Goal: Task Accomplishment & Management: Manage account settings

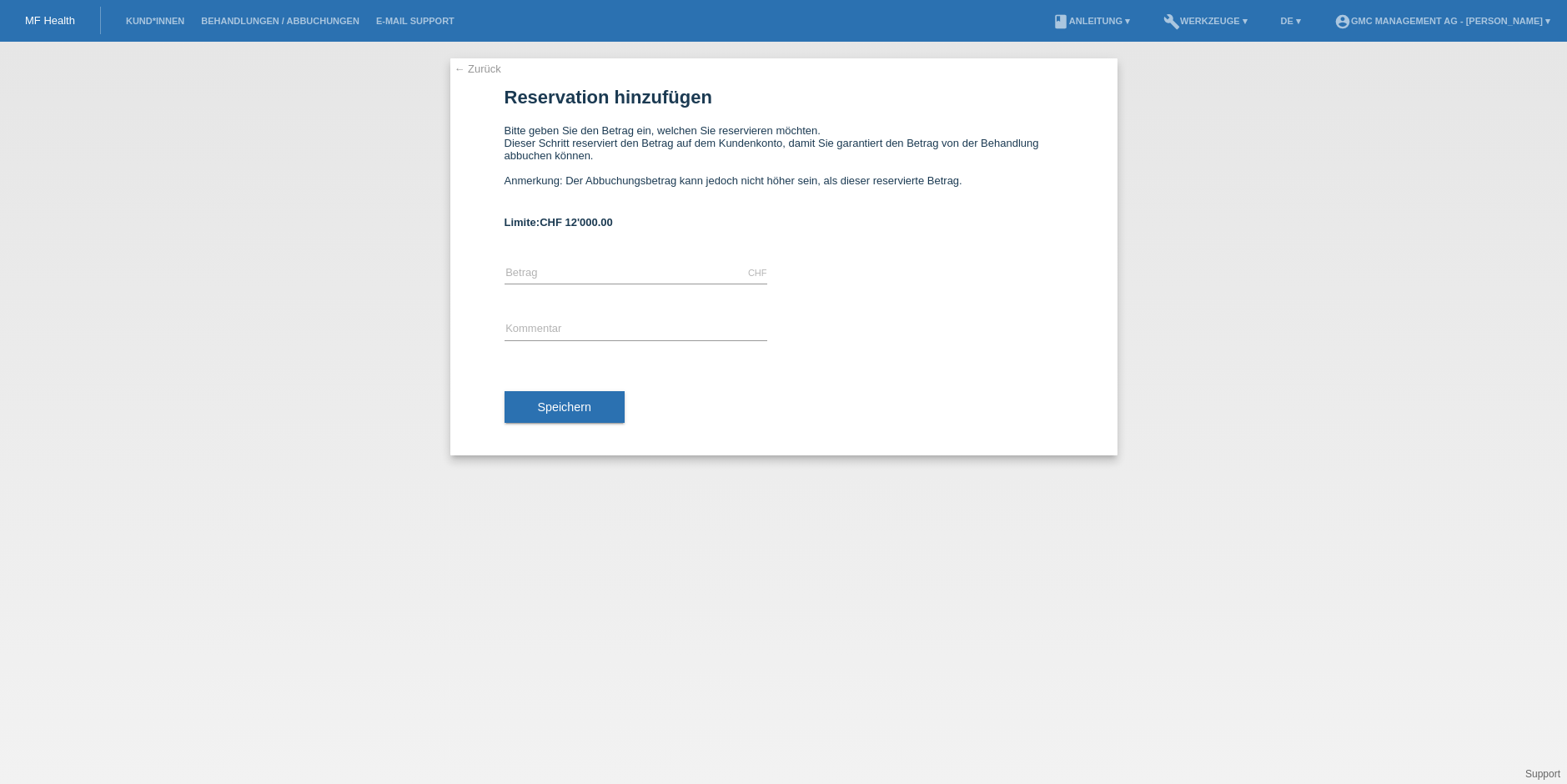
click at [479, 65] on link "← Zurück" at bounding box center [477, 68] width 47 height 13
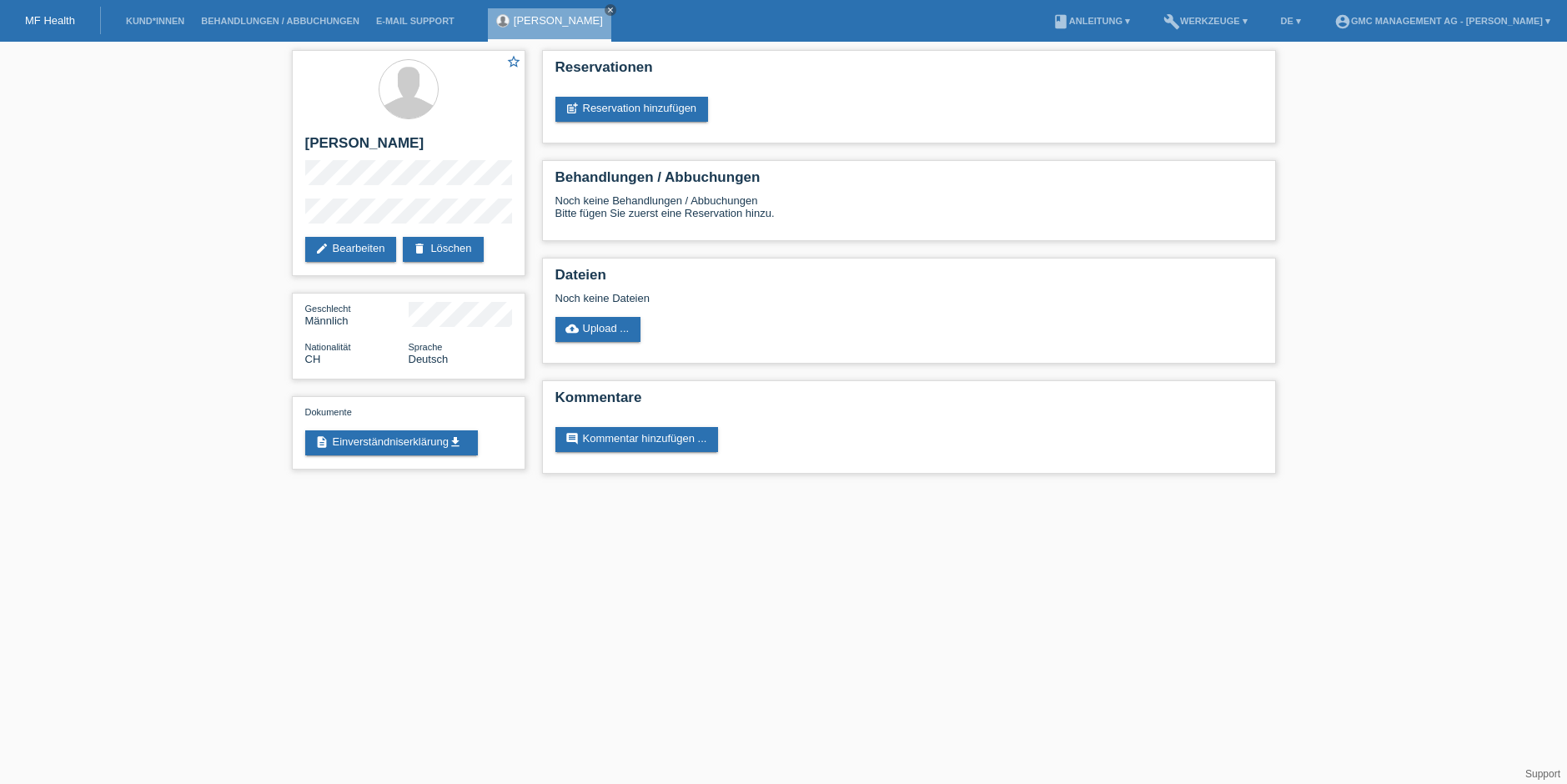
click at [480, 66] on div at bounding box center [409, 90] width 207 height 62
click at [609, 10] on icon "close" at bounding box center [610, 10] width 8 height 8
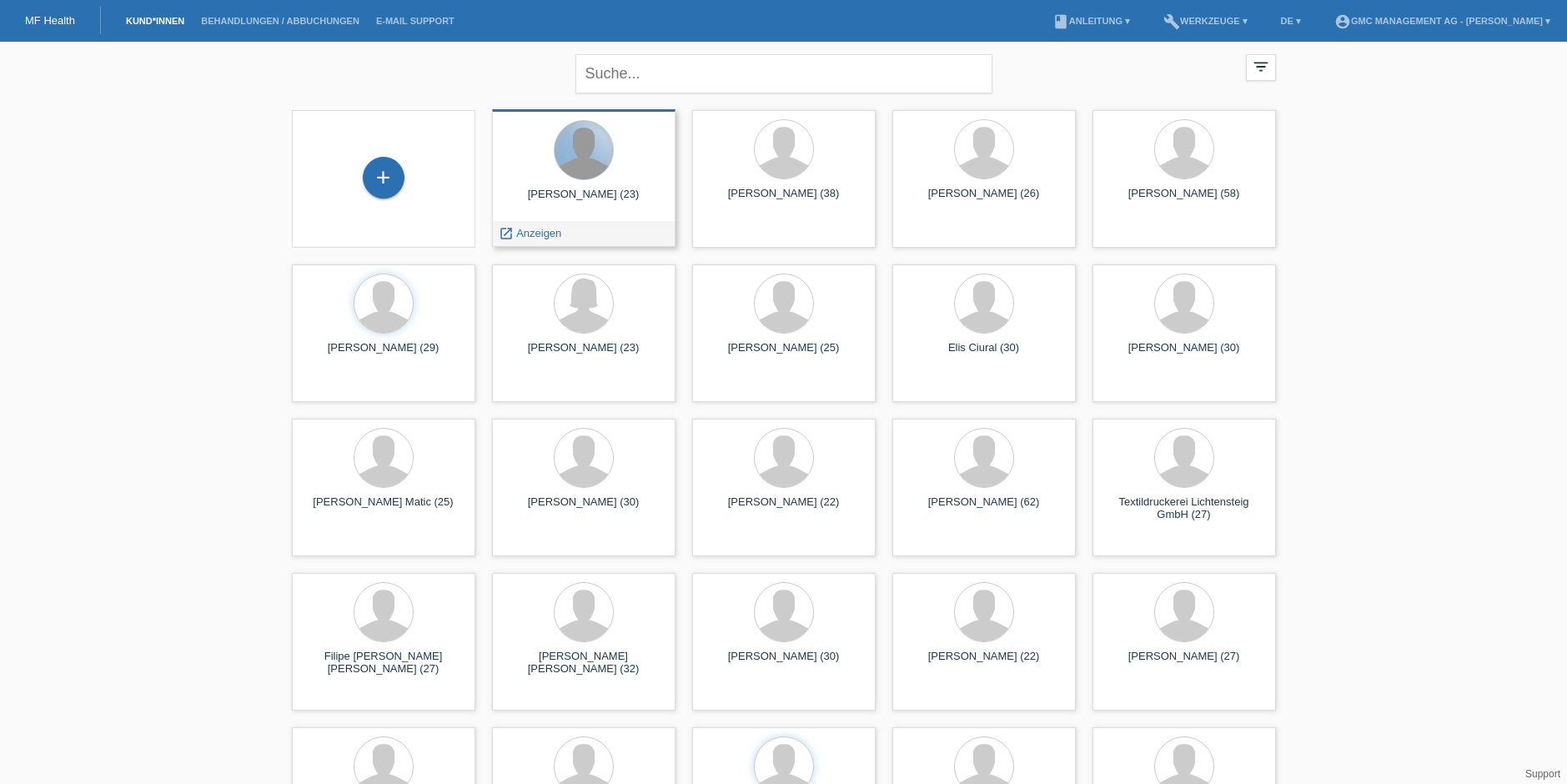
click at [575, 150] on div at bounding box center [583, 150] width 59 height 58
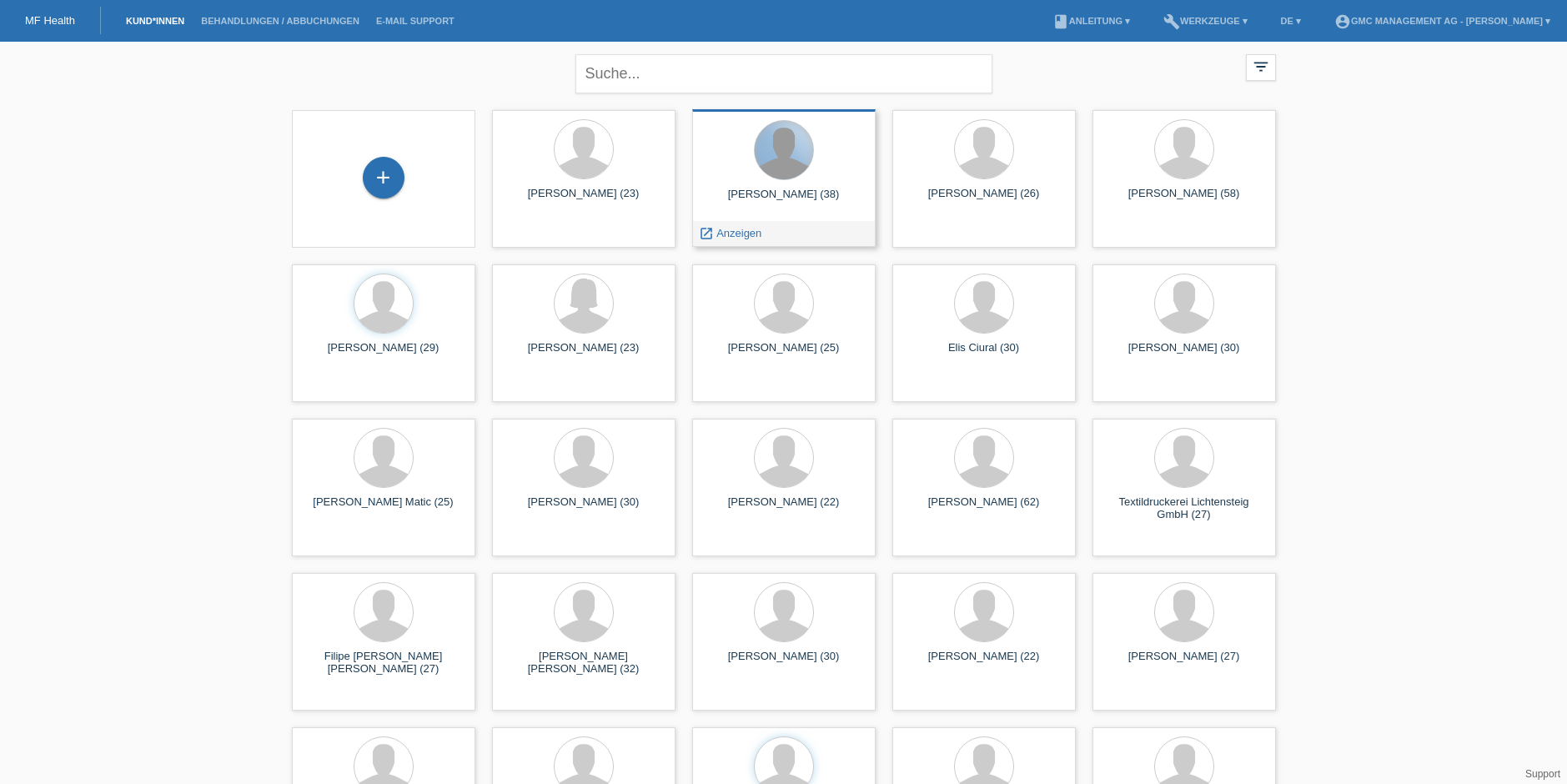
click at [782, 164] on div at bounding box center [784, 150] width 59 height 58
click at [784, 178] on div at bounding box center [784, 150] width 59 height 58
click at [722, 134] on div at bounding box center [784, 151] width 157 height 62
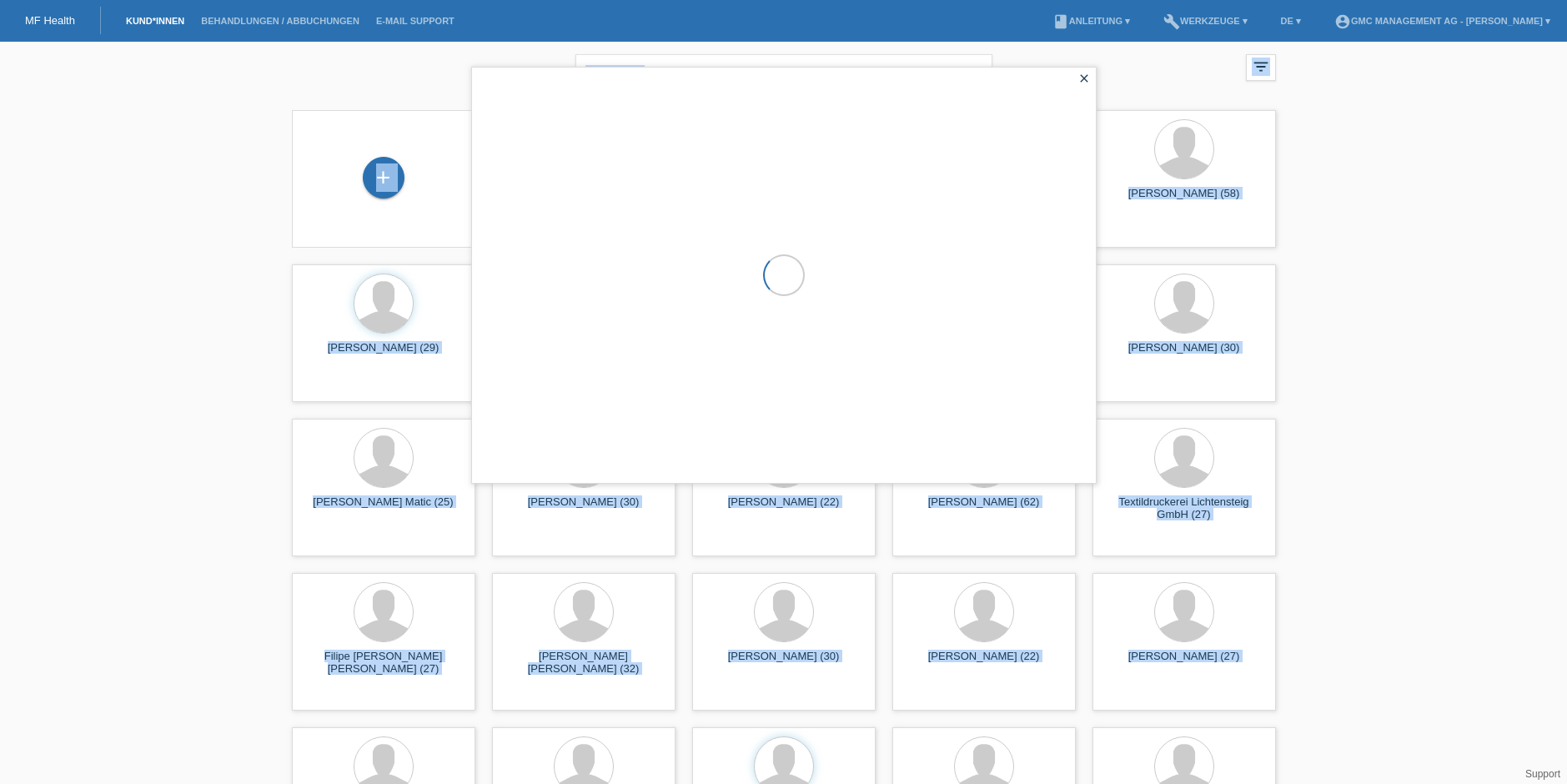
click at [722, 134] on div at bounding box center [784, 275] width 624 height 415
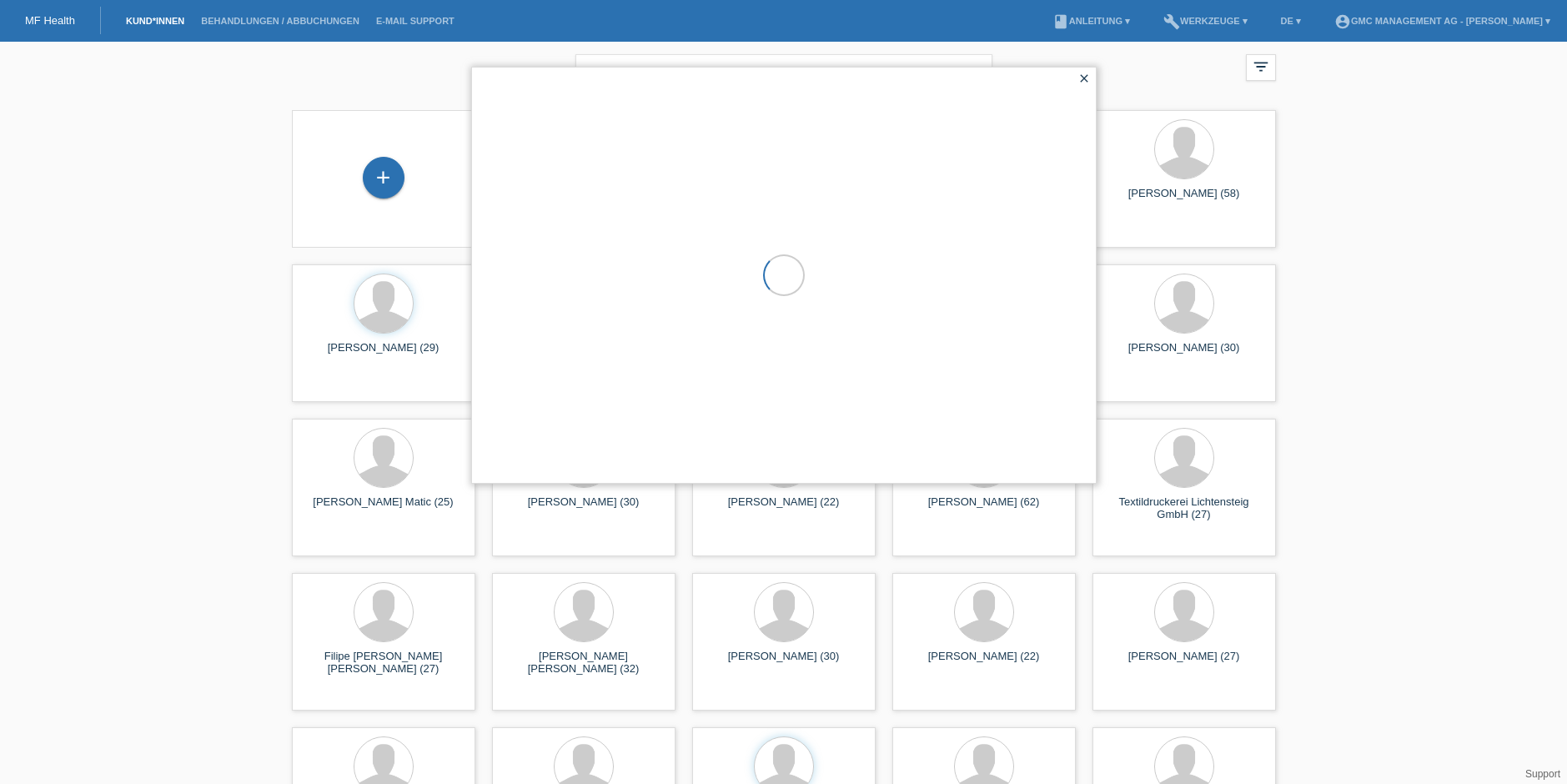
click at [722, 134] on div at bounding box center [784, 275] width 624 height 415
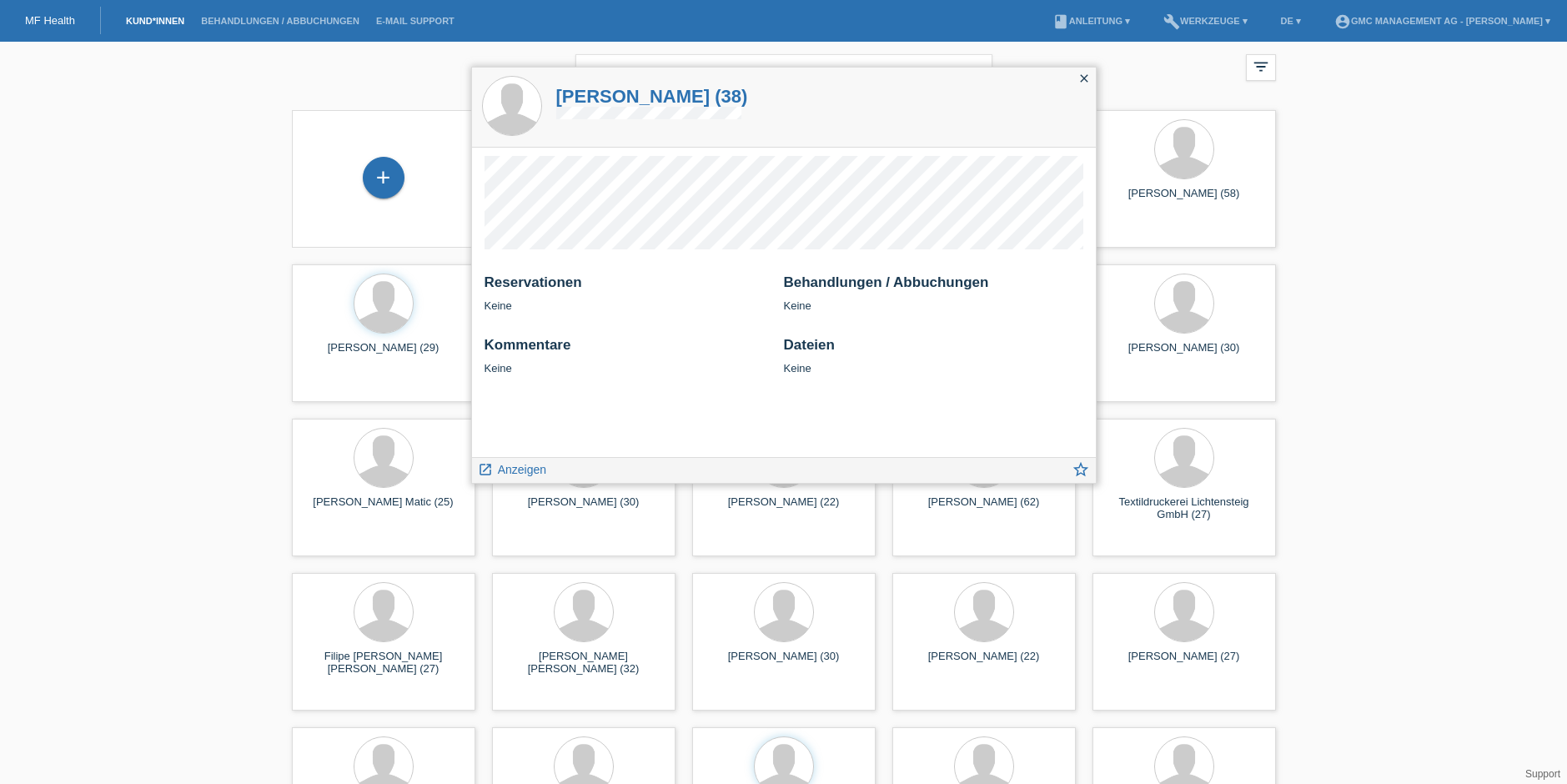
click at [1084, 75] on icon "close" at bounding box center [1084, 77] width 13 height 13
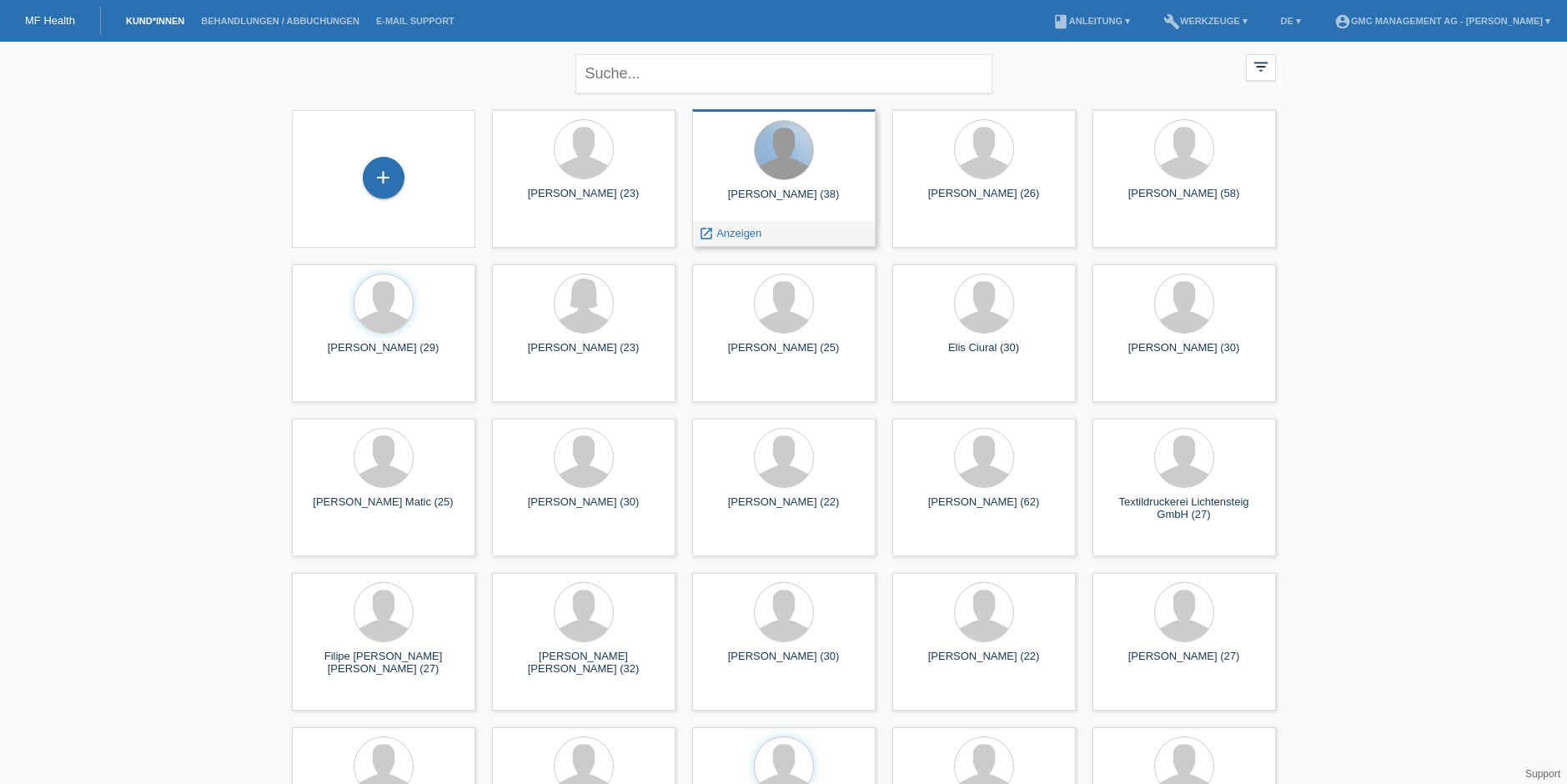
click at [785, 170] on div at bounding box center [784, 150] width 59 height 58
click at [727, 234] on span "Anzeigen" at bounding box center [738, 233] width 45 height 13
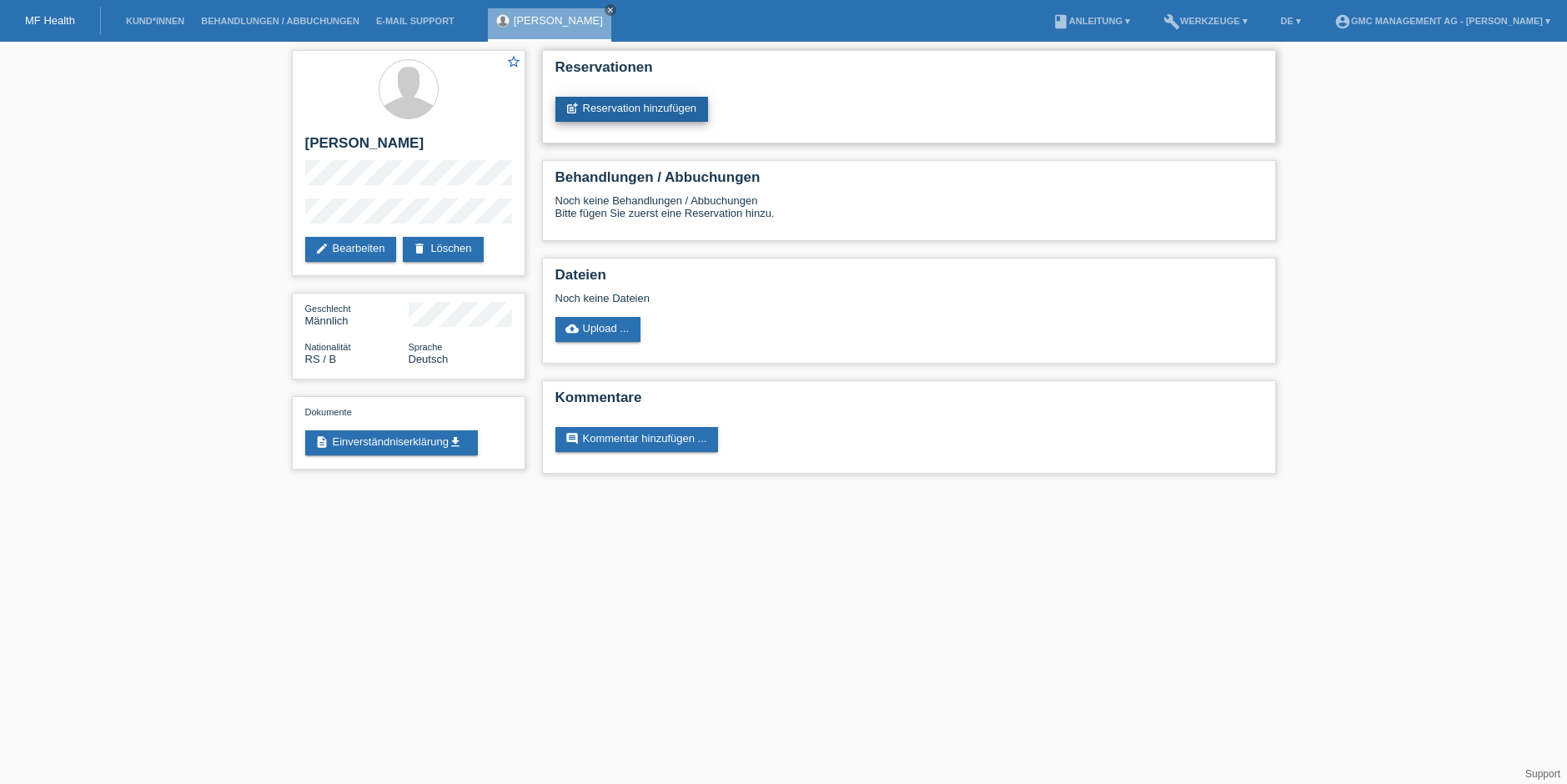
click at [669, 105] on link "post_add Reservation hinzufügen" at bounding box center [632, 109] width 154 height 25
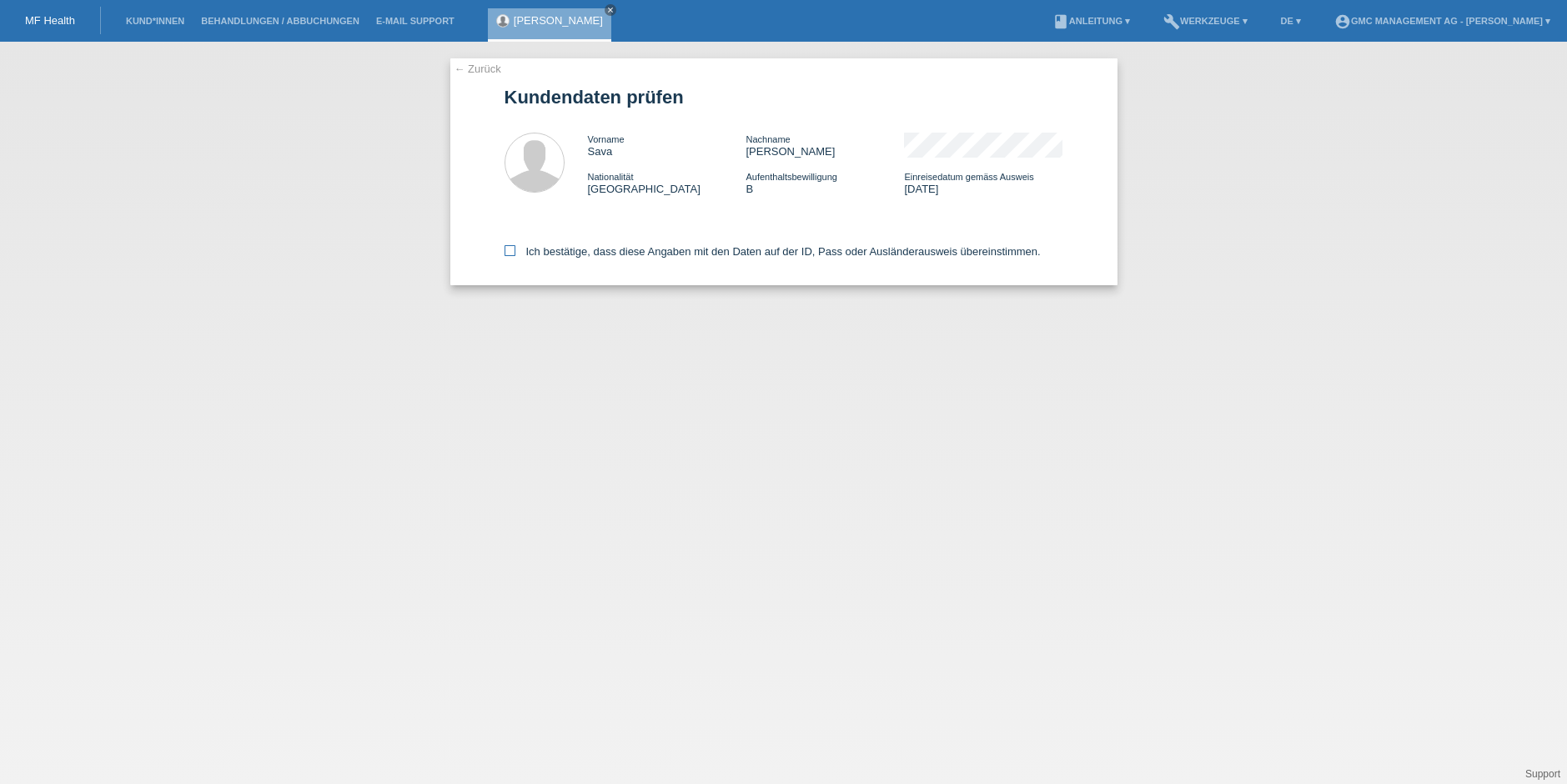
click at [506, 252] on icon at bounding box center [510, 250] width 11 height 11
click at [506, 252] on input "Ich bestätige, dass diese Angaben mit den Daten auf der ID, Pass oder Ausländer…" at bounding box center [510, 250] width 11 height 11
checkbox input "true"
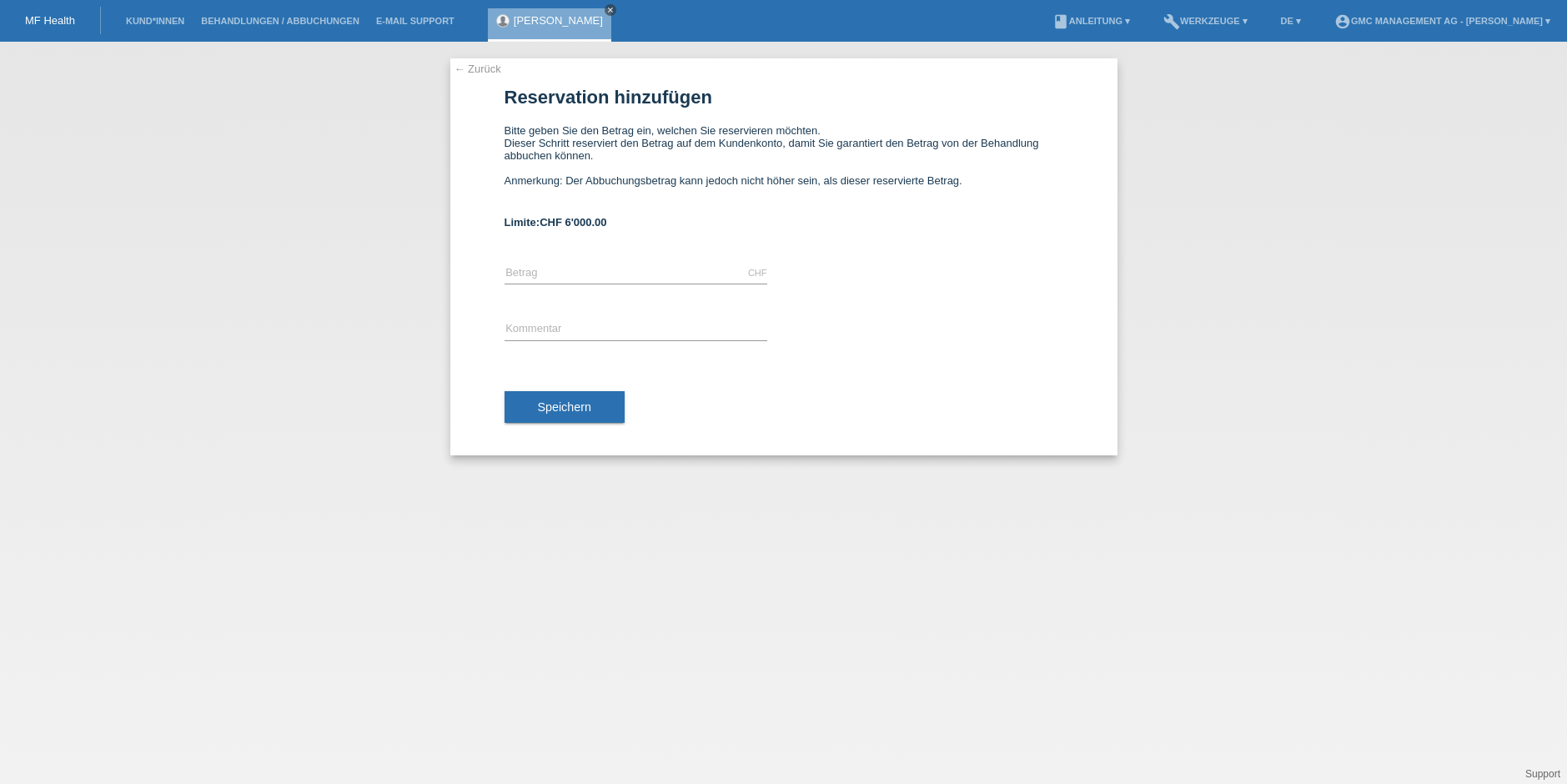
click at [606, 9] on icon "close" at bounding box center [610, 10] width 8 height 8
click at [467, 72] on link "← Zurück" at bounding box center [477, 68] width 47 height 13
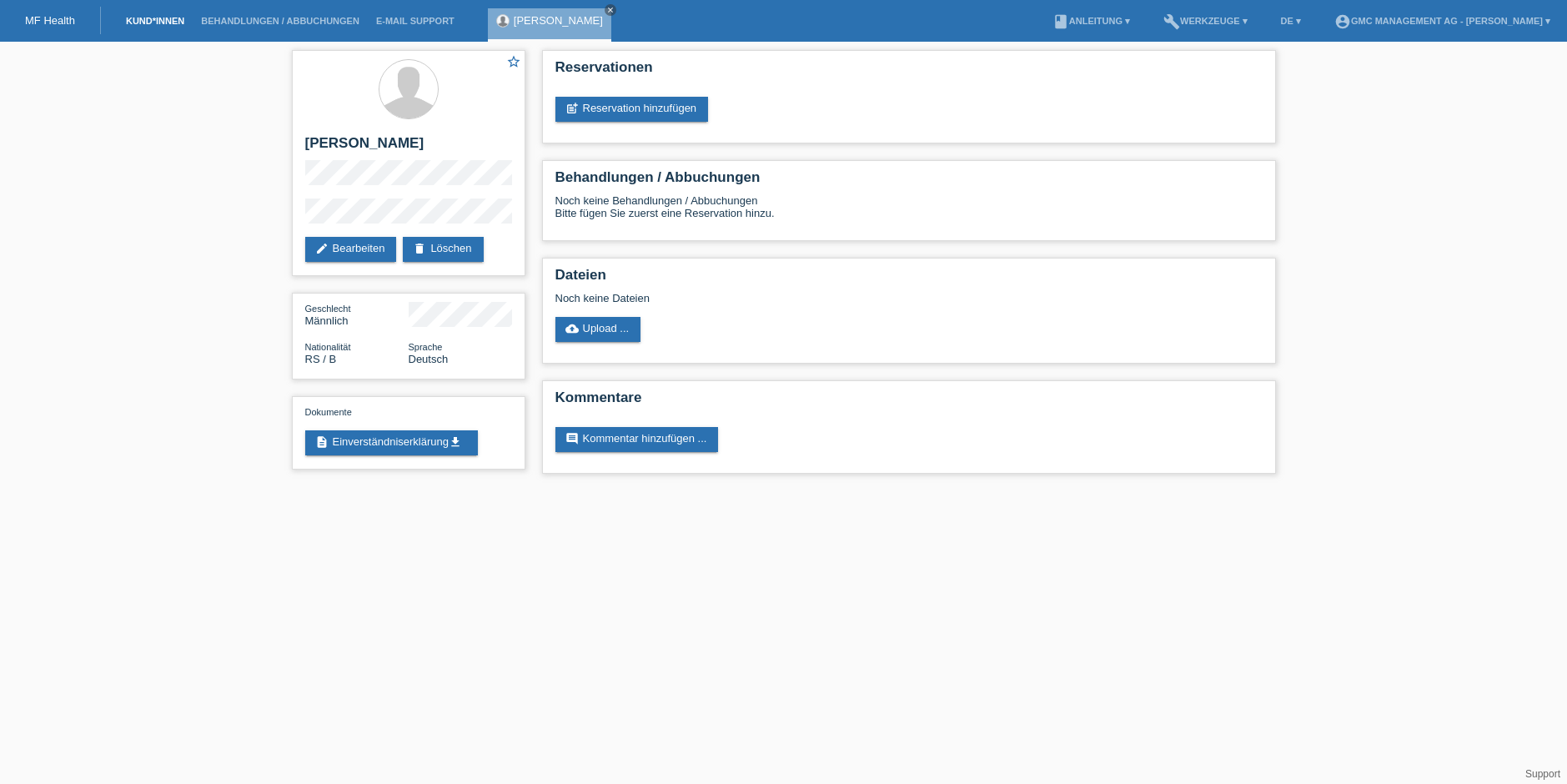
click at [144, 19] on link "Kund*innen" at bounding box center [156, 21] width 75 height 10
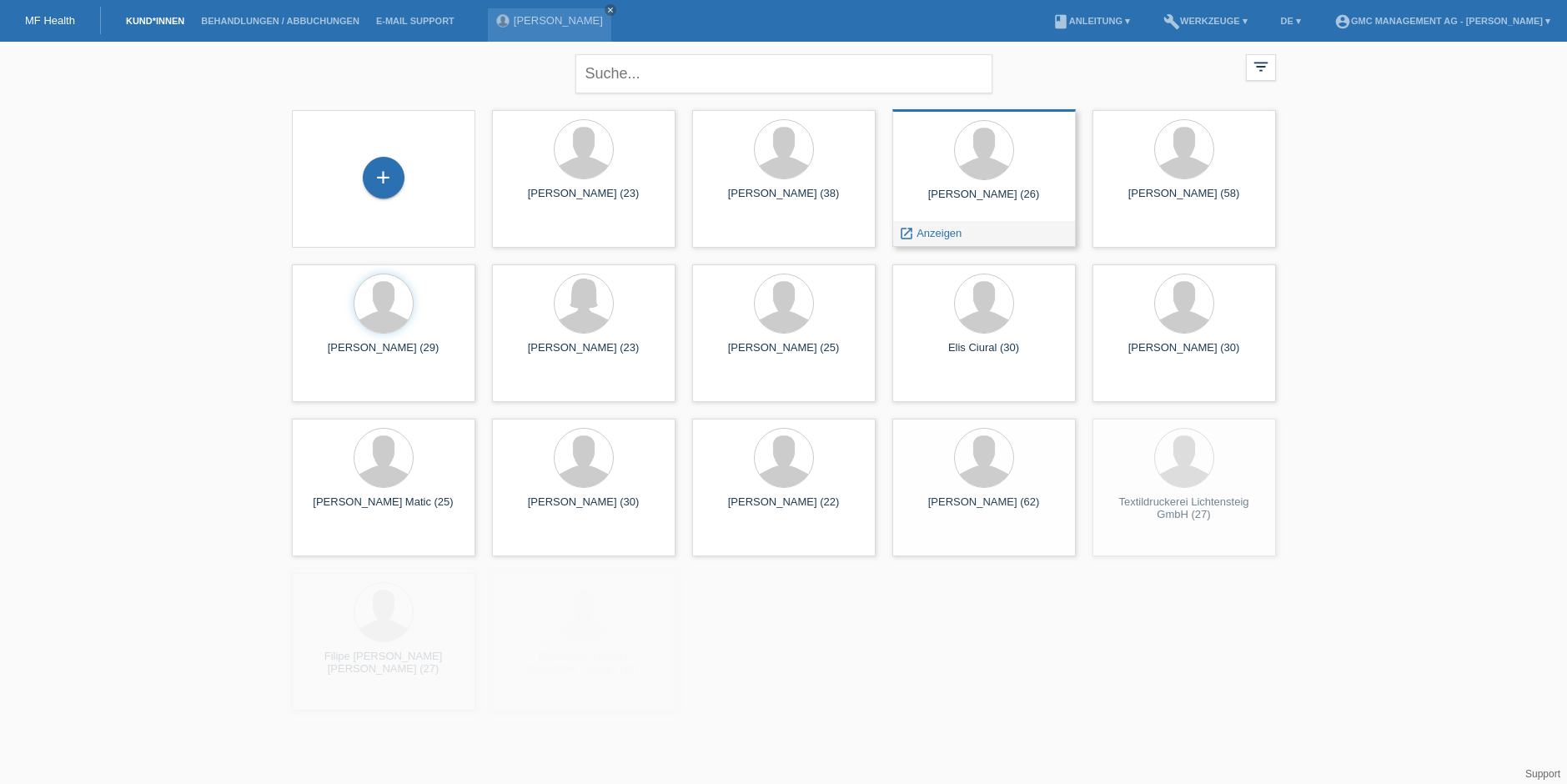
click at [1046, 207] on div "[PERSON_NAME] (26)" at bounding box center [984, 200] width 157 height 27
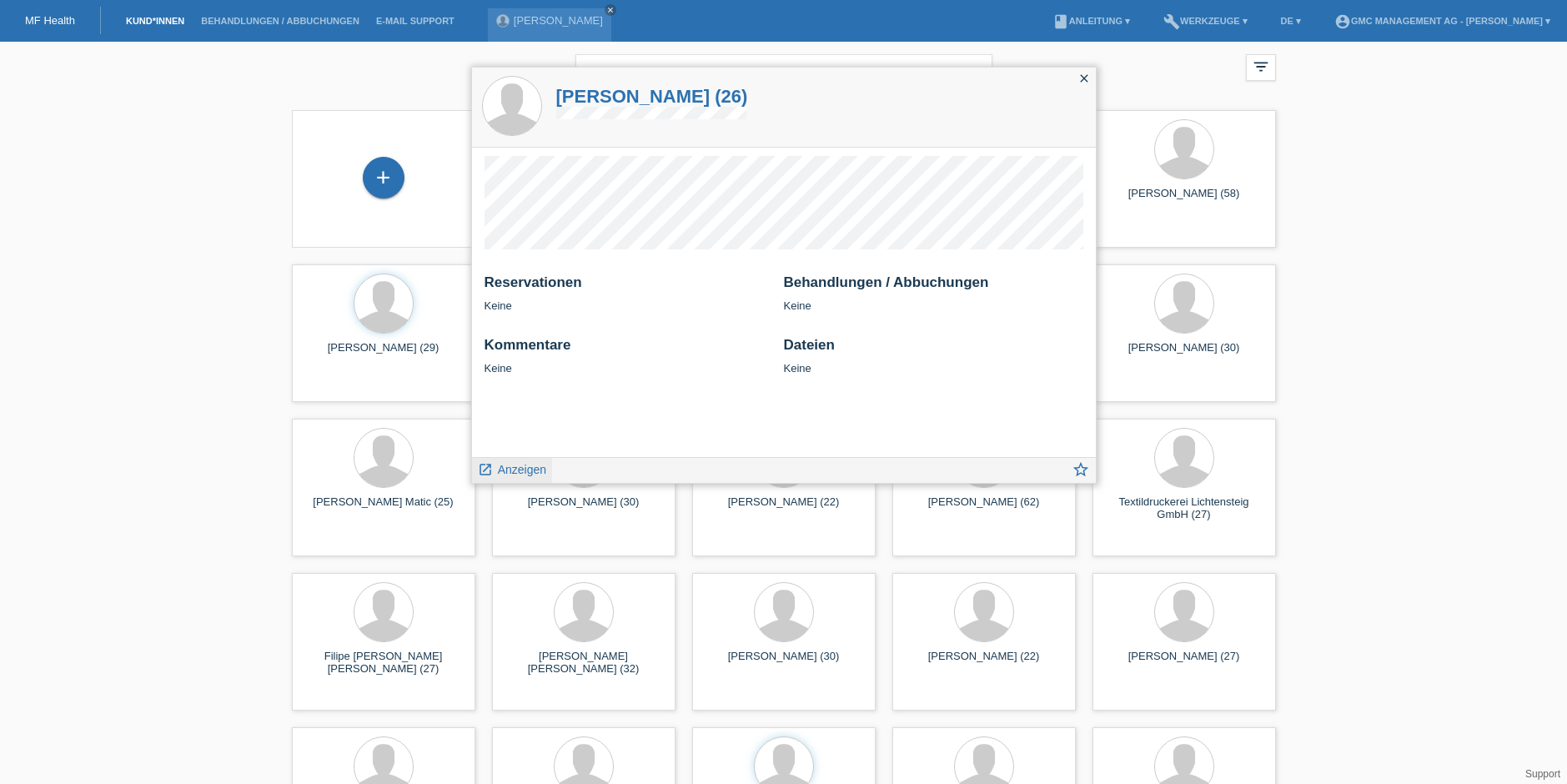
click at [491, 470] on icon "launch" at bounding box center [485, 469] width 15 height 15
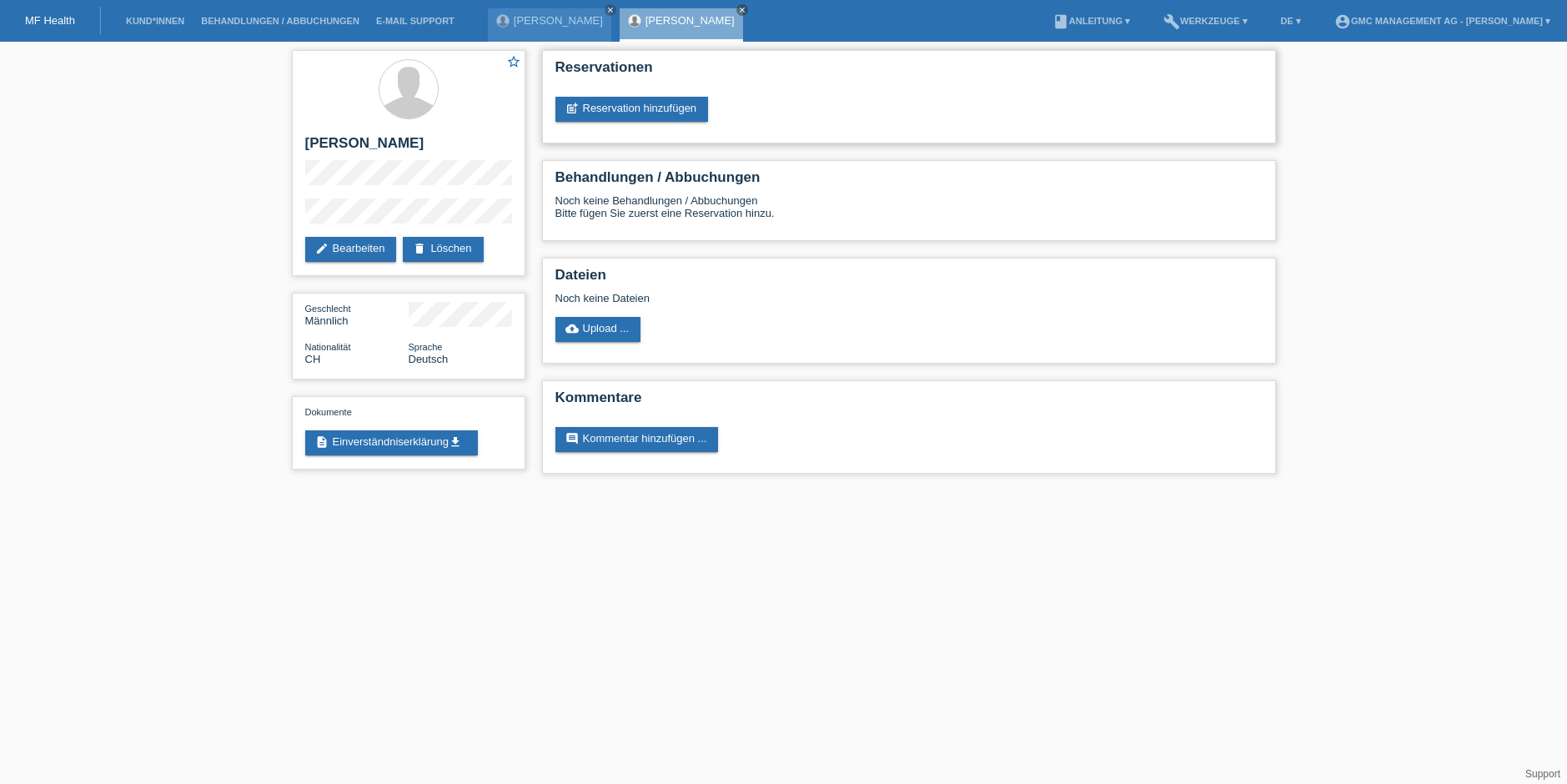
click at [667, 91] on div "Reservationen post_add Reservation hinzufügen" at bounding box center [909, 96] width 734 height 93
click at [666, 105] on link "post_add Reservation hinzufügen" at bounding box center [632, 109] width 154 height 25
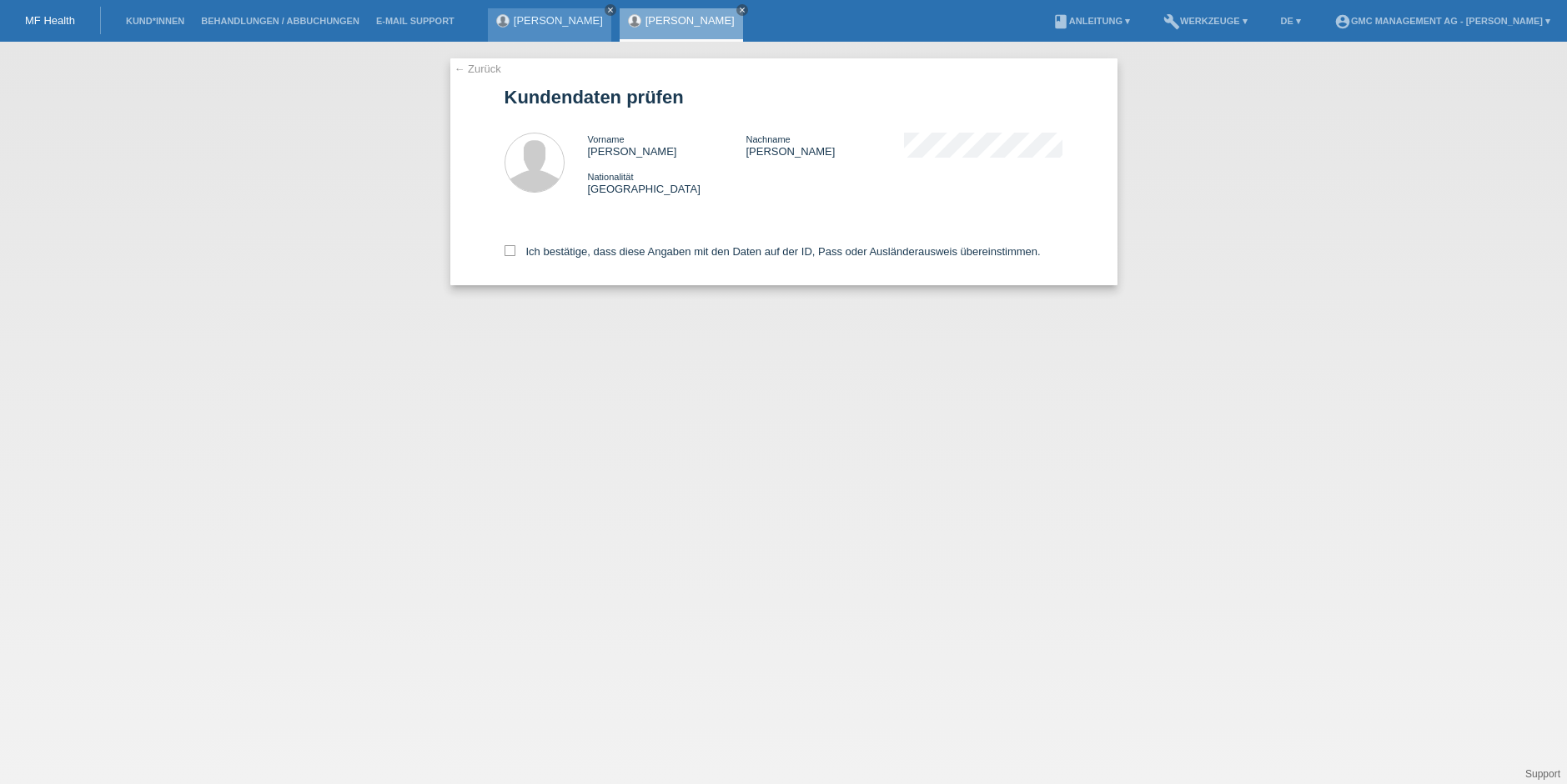
click at [606, 13] on icon "close" at bounding box center [610, 10] width 8 height 8
click at [508, 252] on icon at bounding box center [510, 250] width 11 height 11
click at [508, 252] on input "Ich bestätige, dass diese Angaben mit den Daten auf der ID, Pass oder Ausländer…" at bounding box center [510, 250] width 11 height 11
checkbox input "true"
click at [465, 66] on link "← Zurück" at bounding box center [477, 68] width 47 height 13
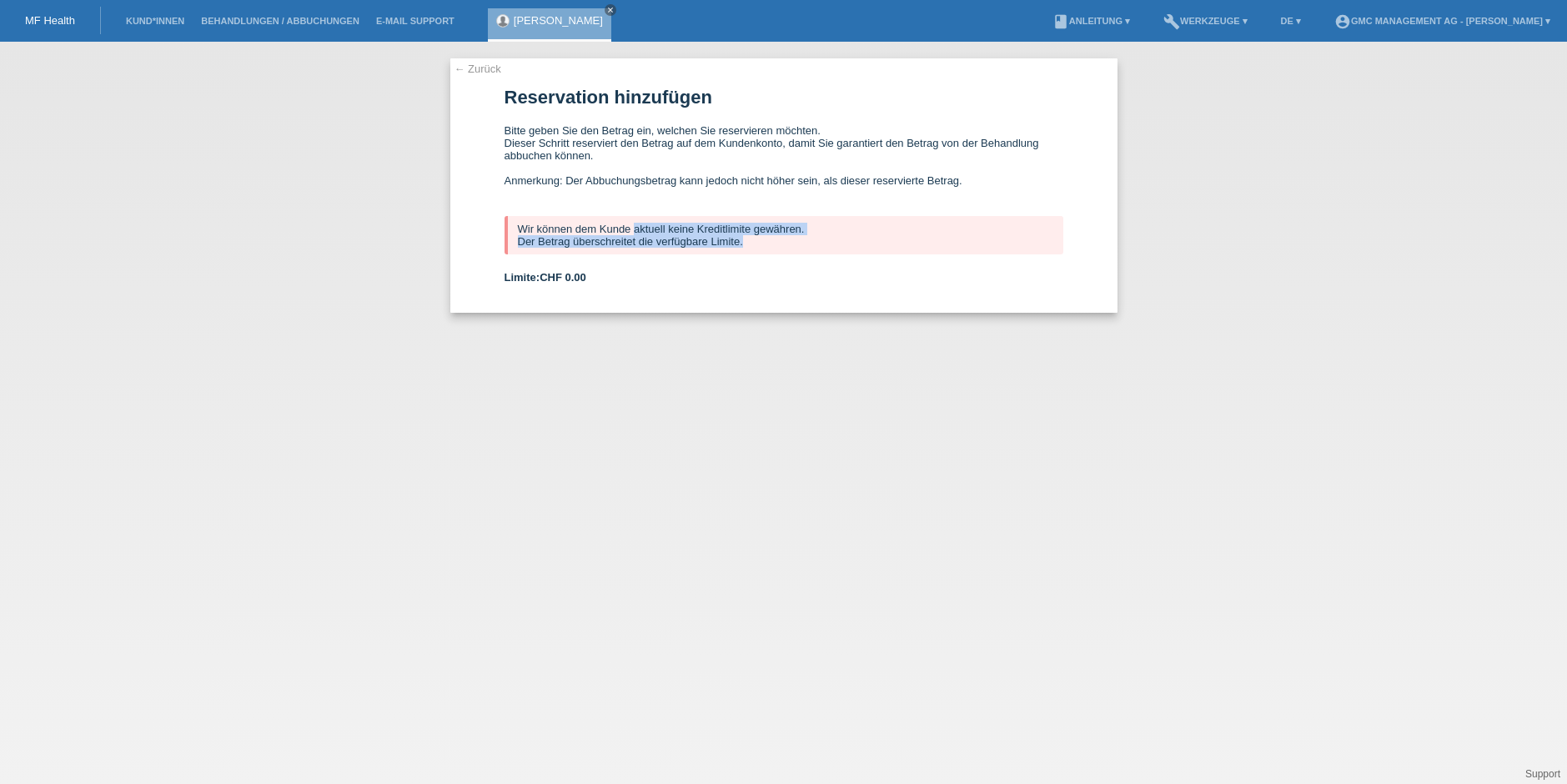
drag, startPoint x: 523, startPoint y: 226, endPoint x: 827, endPoint y: 246, distance: 304.7
click at [827, 246] on div "Wir können dem Kunde aktuell keine Kreditlimite gewähren. Der Betrag überschrei…" at bounding box center [784, 235] width 559 height 39
copy div "Wir können dem Kunde aktuell keine Kreditlimite gewähren. Der Betrag überschrei…"
click at [485, 65] on link "← Zurück" at bounding box center [477, 68] width 47 height 13
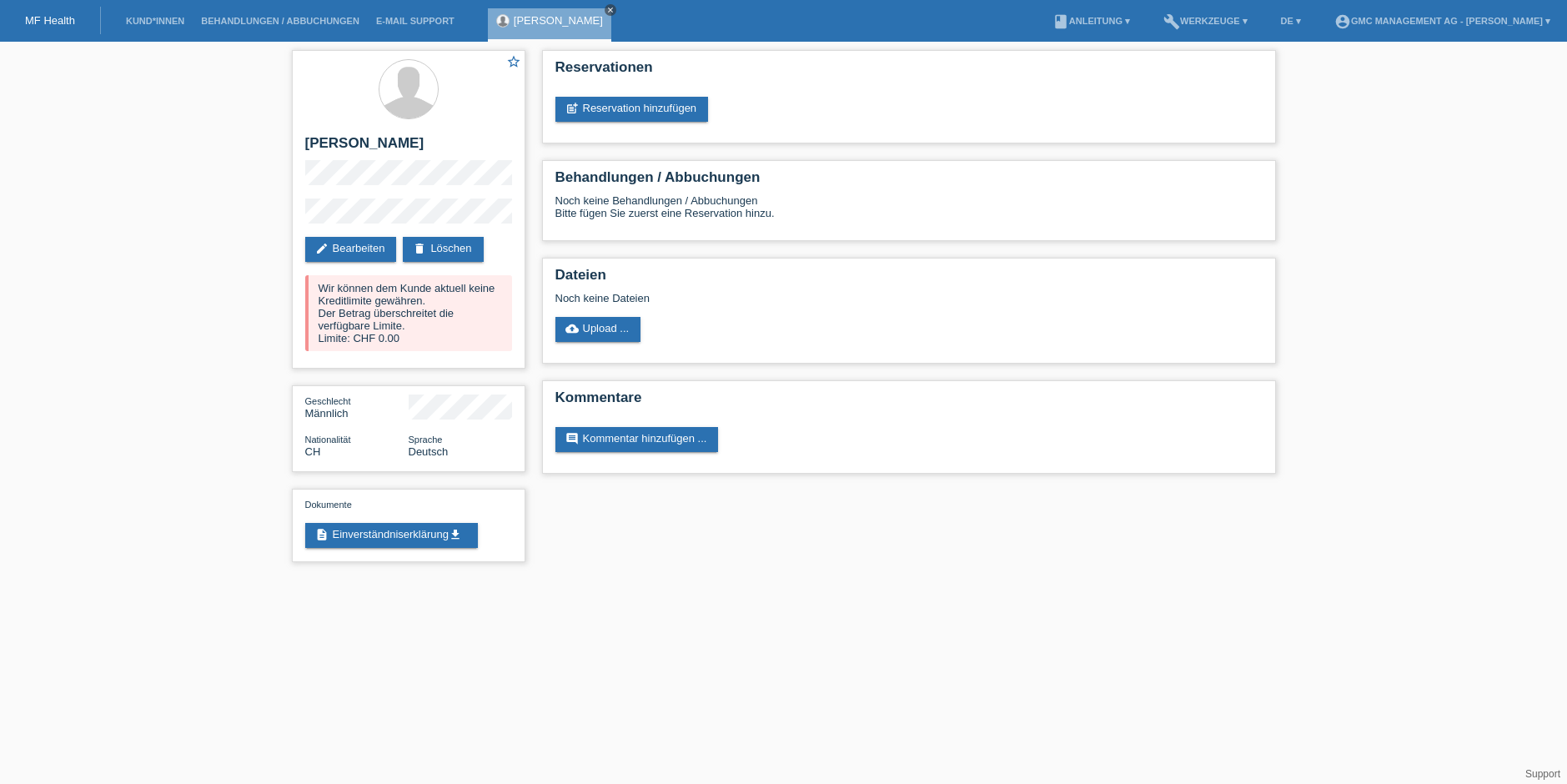
click at [607, 10] on icon "close" at bounding box center [610, 10] width 8 height 8
click at [145, 25] on link "Kund*innen" at bounding box center [156, 21] width 75 height 10
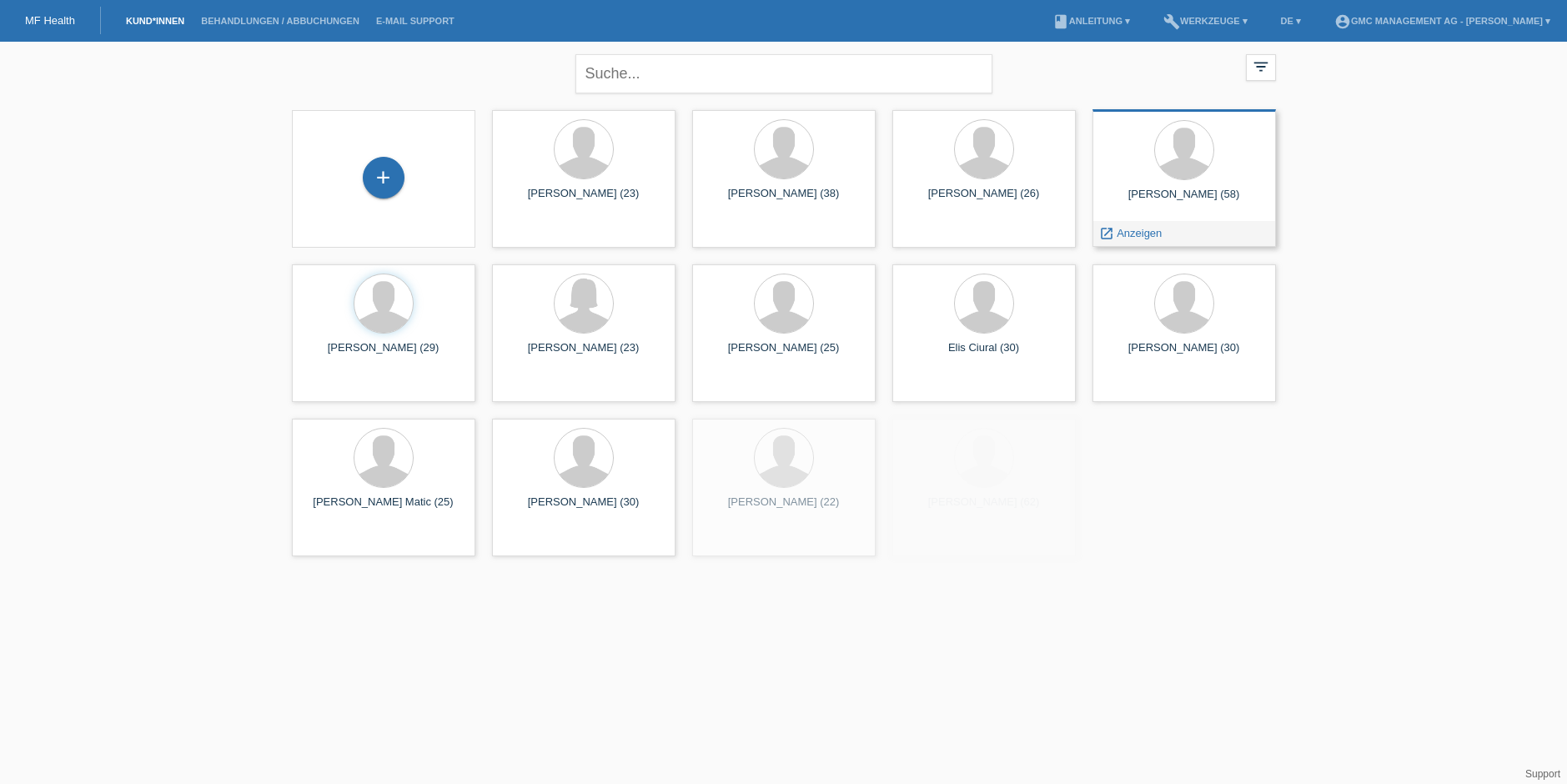
click at [1203, 203] on div "[PERSON_NAME] (58)" at bounding box center [1184, 200] width 157 height 27
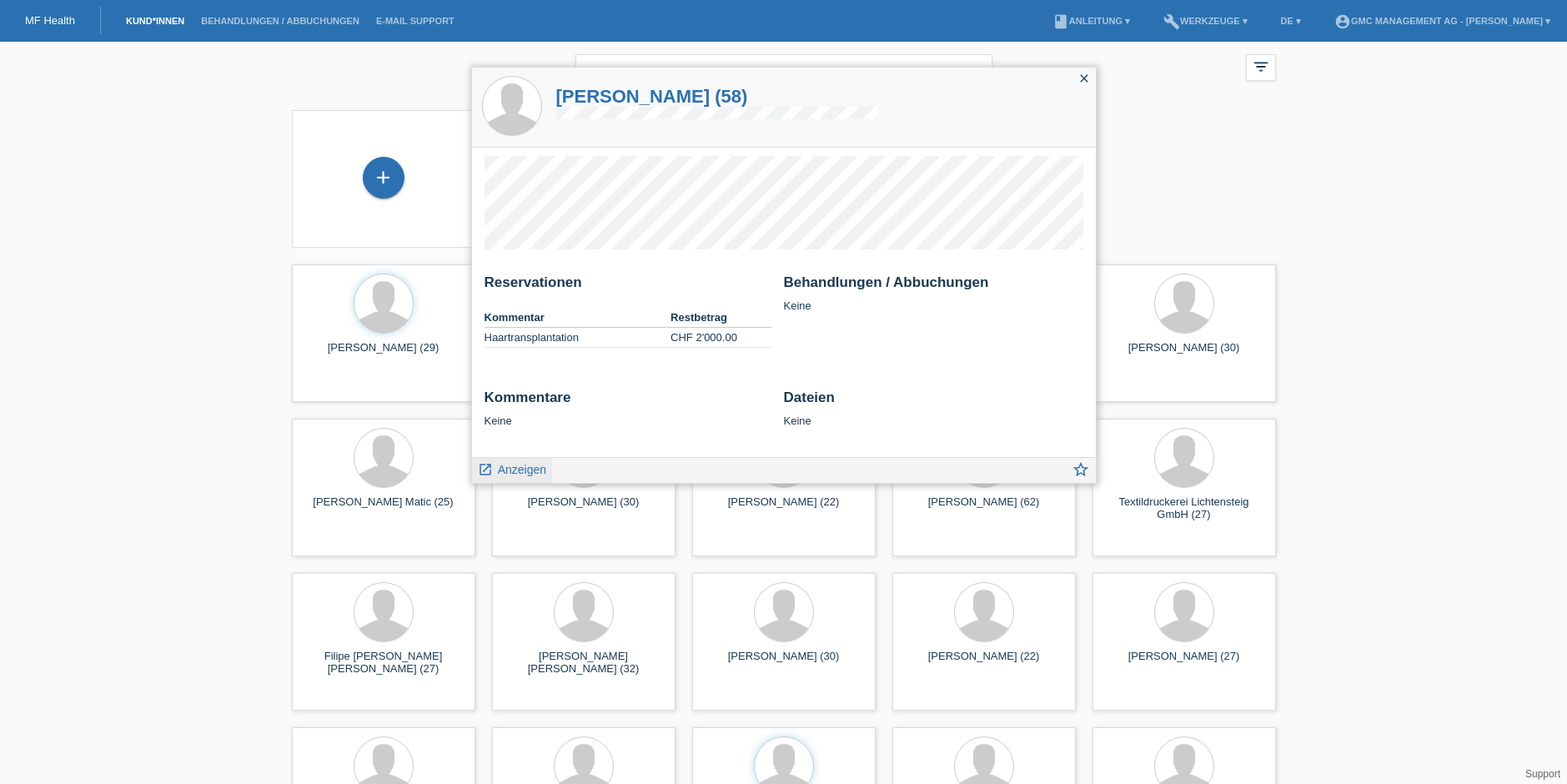
click at [512, 464] on span "Anzeigen" at bounding box center [522, 469] width 49 height 13
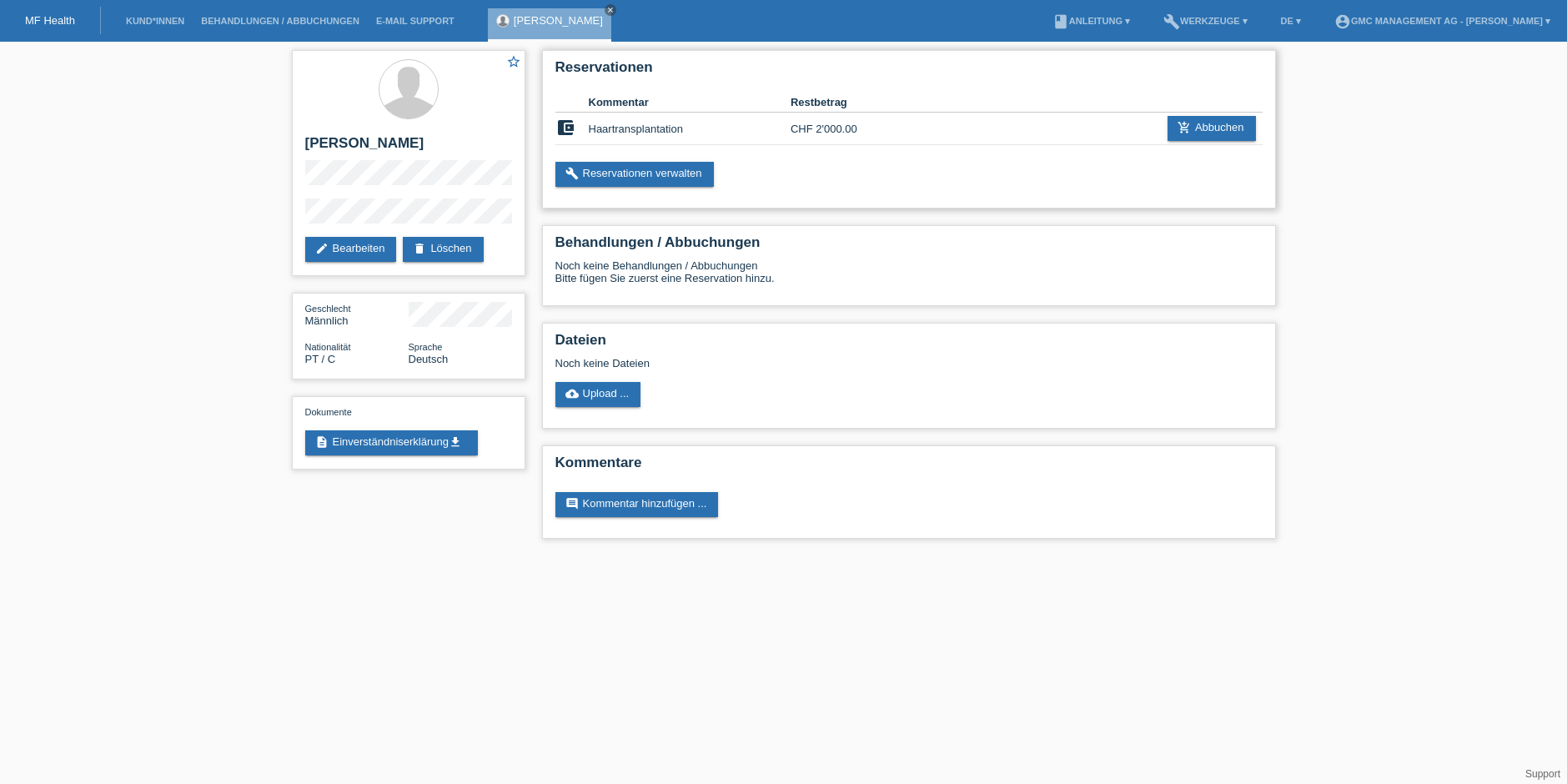
click at [649, 125] on td "Haartransplantation" at bounding box center [690, 129] width 202 height 33
click at [565, 123] on icon "account_balance_wallet" at bounding box center [565, 128] width 20 height 20
drag, startPoint x: 336, startPoint y: 157, endPoint x: 302, endPoint y: 142, distance: 37.2
click at [302, 142] on div "star_border Francisco José Andrade Ferreira edit Bearbeiten delete Löschen" at bounding box center [409, 163] width 234 height 226
copy h2 "Francisco José Andrade Ferreira"
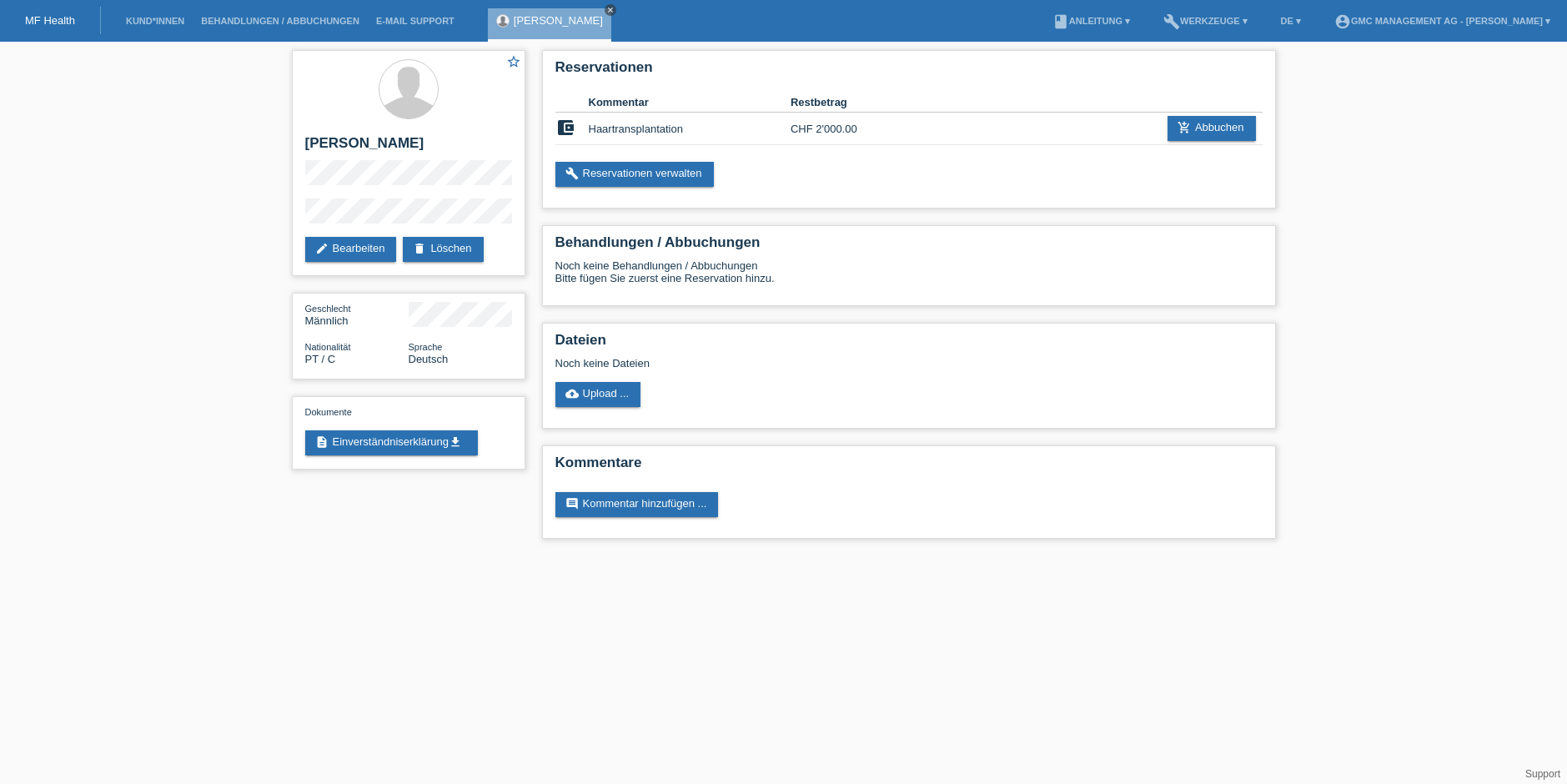
click at [615, 12] on icon "close" at bounding box center [610, 10] width 8 height 8
click at [138, 20] on link "Kund*innen" at bounding box center [156, 21] width 75 height 10
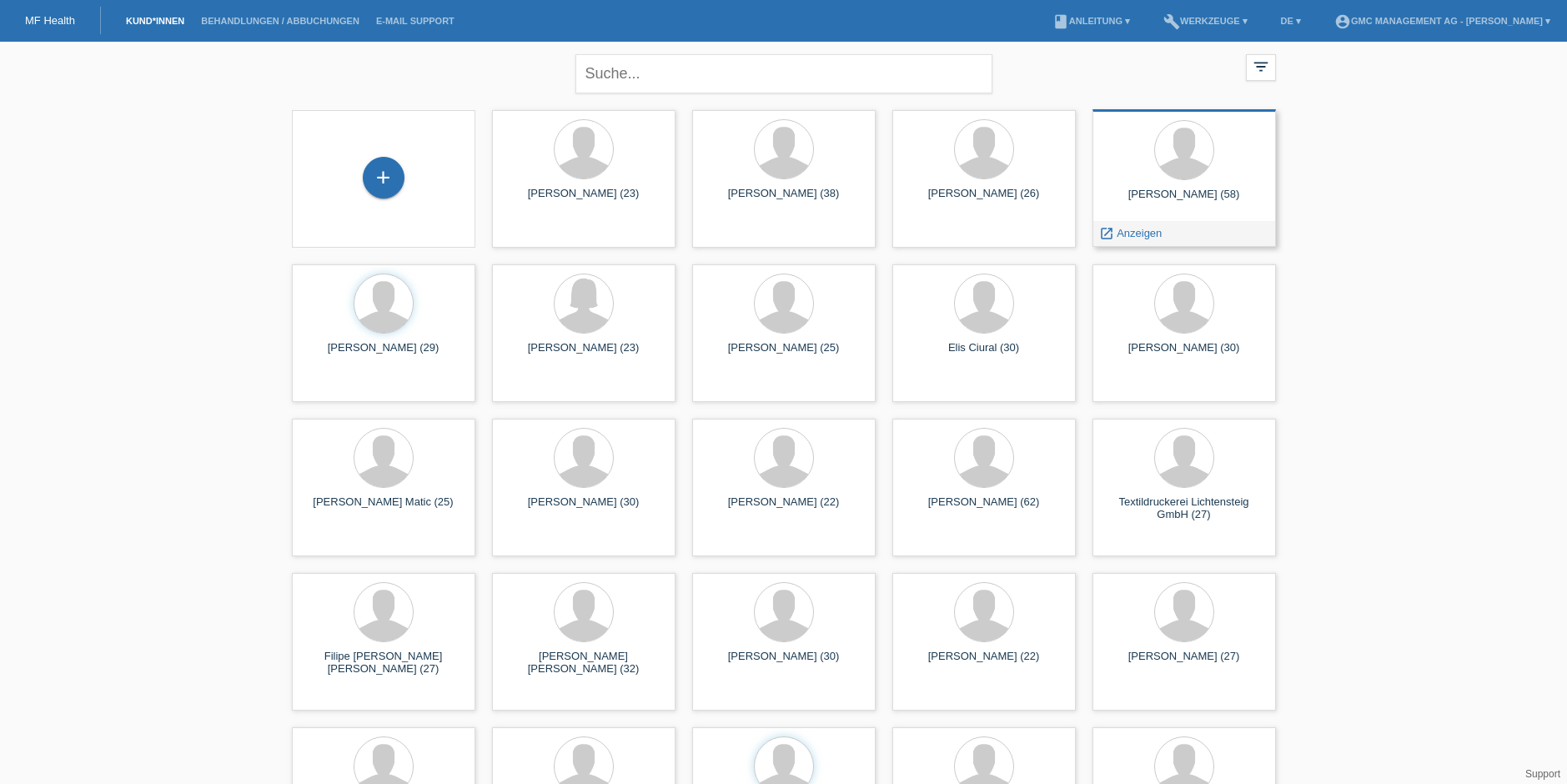
click at [1141, 174] on div at bounding box center [1184, 151] width 157 height 62
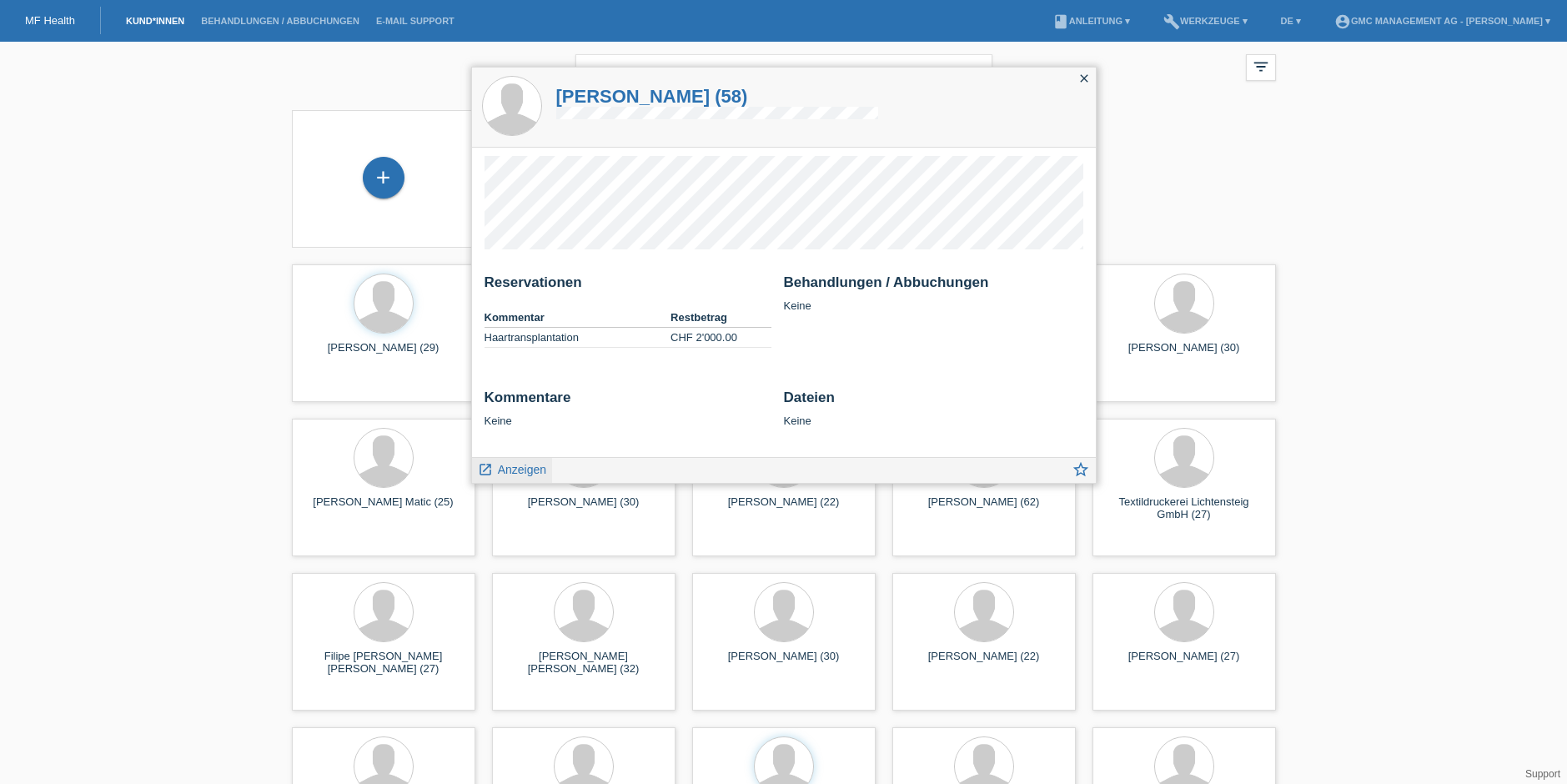
click at [535, 463] on link "launch Anzeigen" at bounding box center [513, 468] width 69 height 21
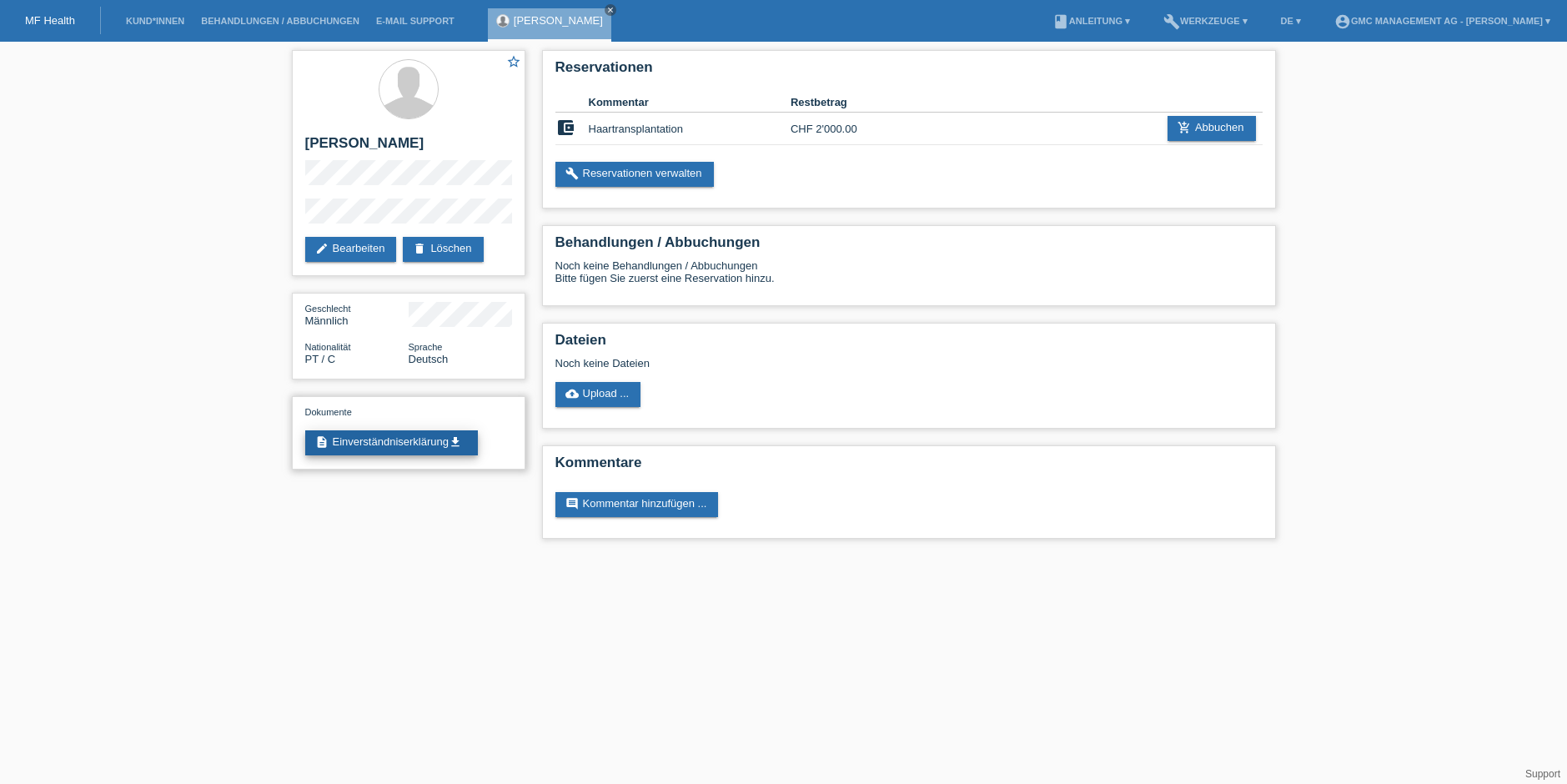
click at [334, 450] on link "description Einverständniserklärung get_app" at bounding box center [392, 442] width 173 height 25
click at [612, 12] on div "[PERSON_NAME] close" at bounding box center [549, 25] width 123 height 34
click at [615, 12] on icon "close" at bounding box center [610, 10] width 8 height 8
click at [174, 19] on link "Kund*innen" at bounding box center [156, 21] width 75 height 10
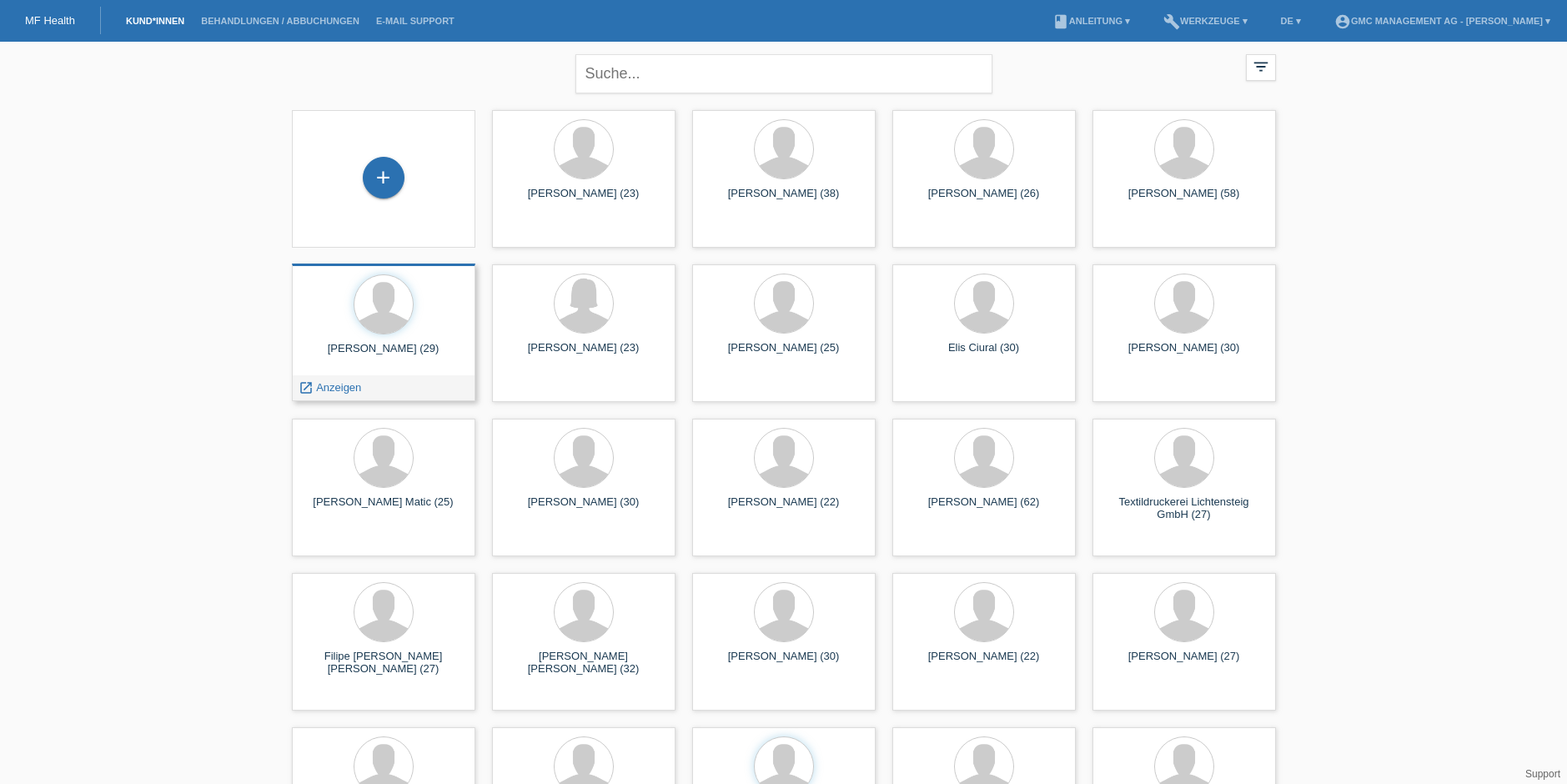
click at [415, 342] on div "Dominic Blum (29)" at bounding box center [384, 355] width 157 height 27
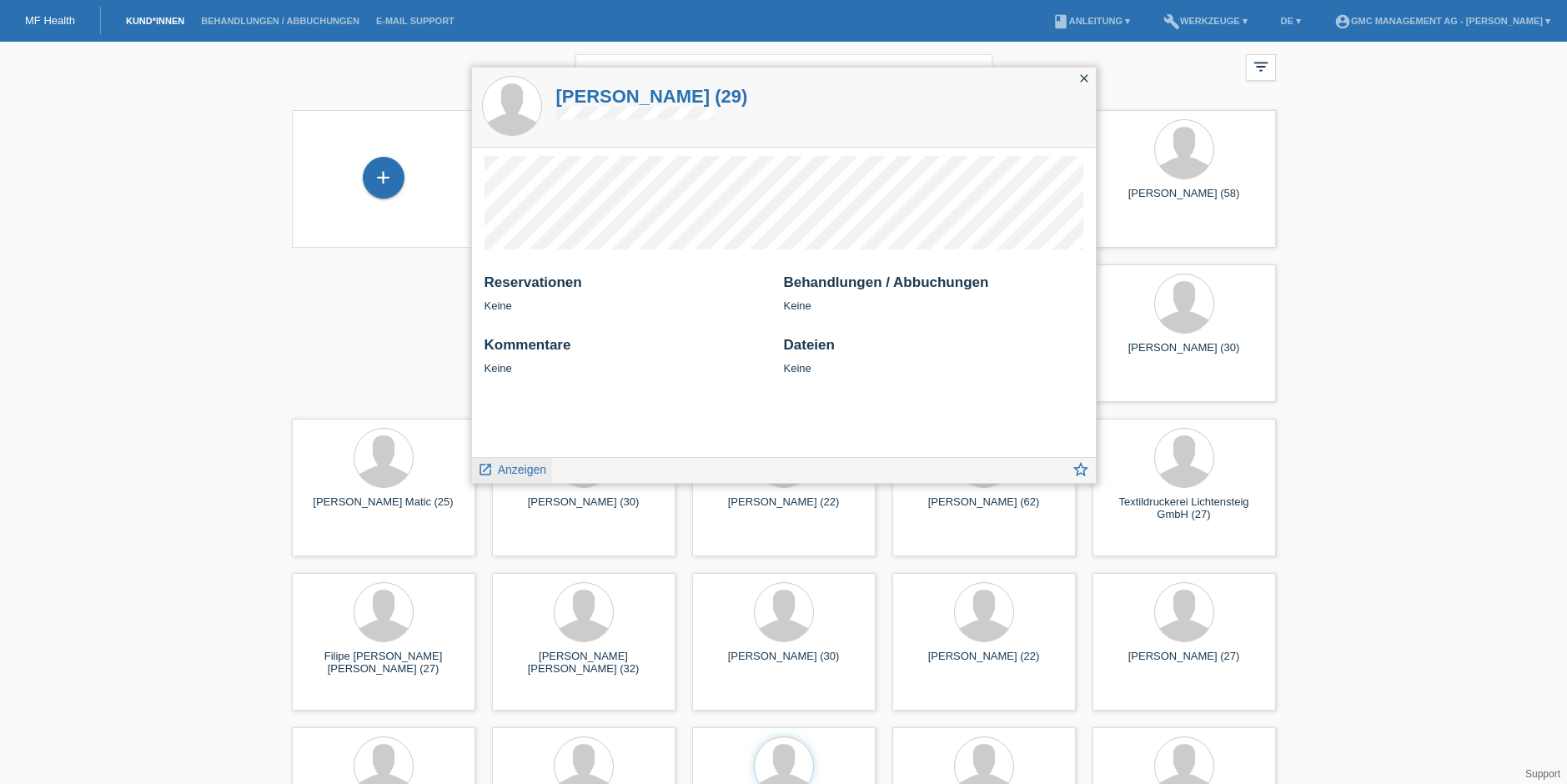
click at [514, 465] on span "Anzeigen" at bounding box center [522, 469] width 49 height 13
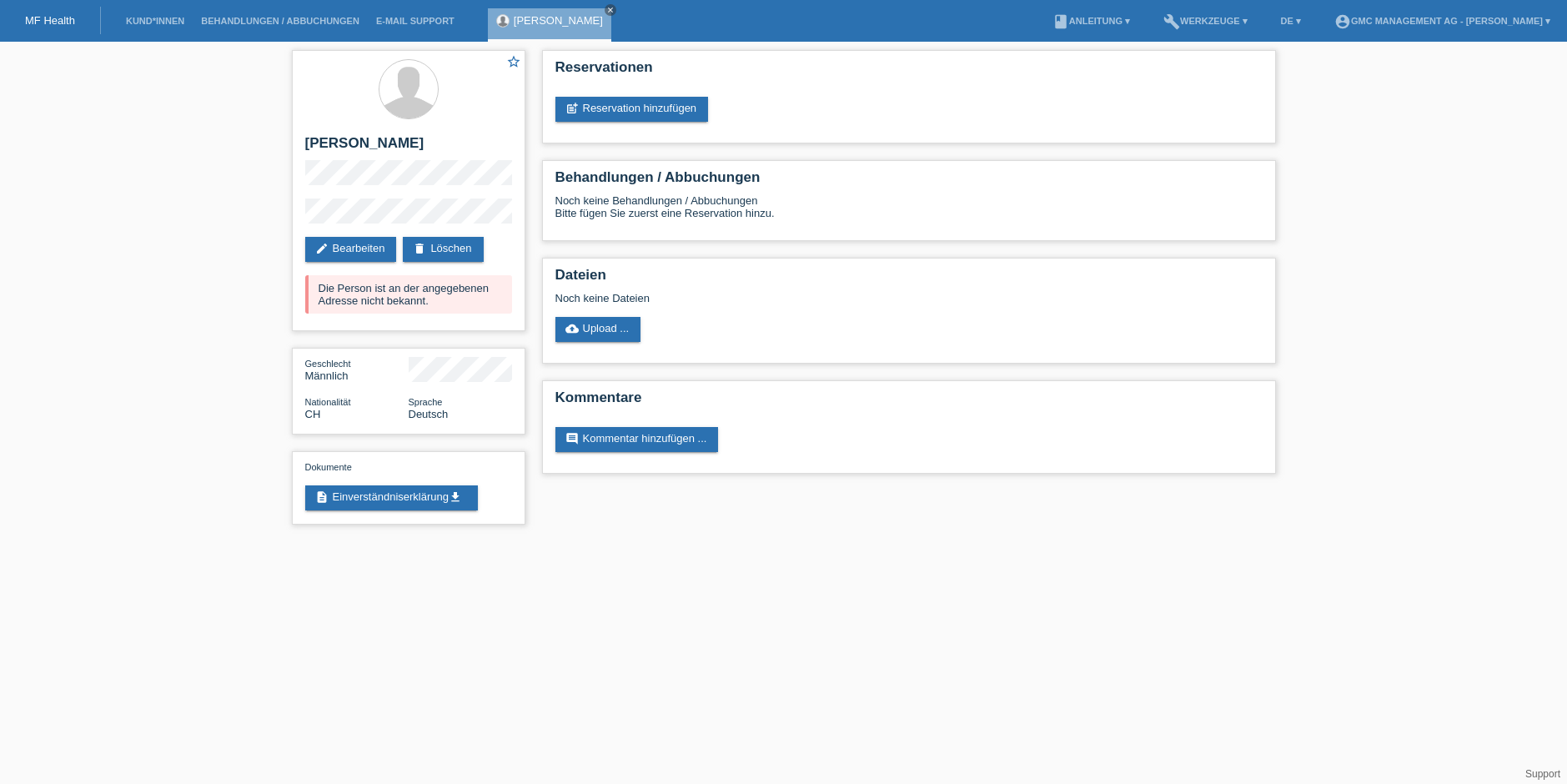
drag, startPoint x: 371, startPoint y: 295, endPoint x: 291, endPoint y: 284, distance: 80.8
click at [291, 284] on div "star_border Dominic Blum edit Bearbeiten delete Löschen Die Person ist an der a…" at bounding box center [409, 291] width 250 height 500
click at [606, 8] on icon "close" at bounding box center [610, 10] width 8 height 8
click at [144, 19] on link "Kund*innen" at bounding box center [156, 21] width 75 height 10
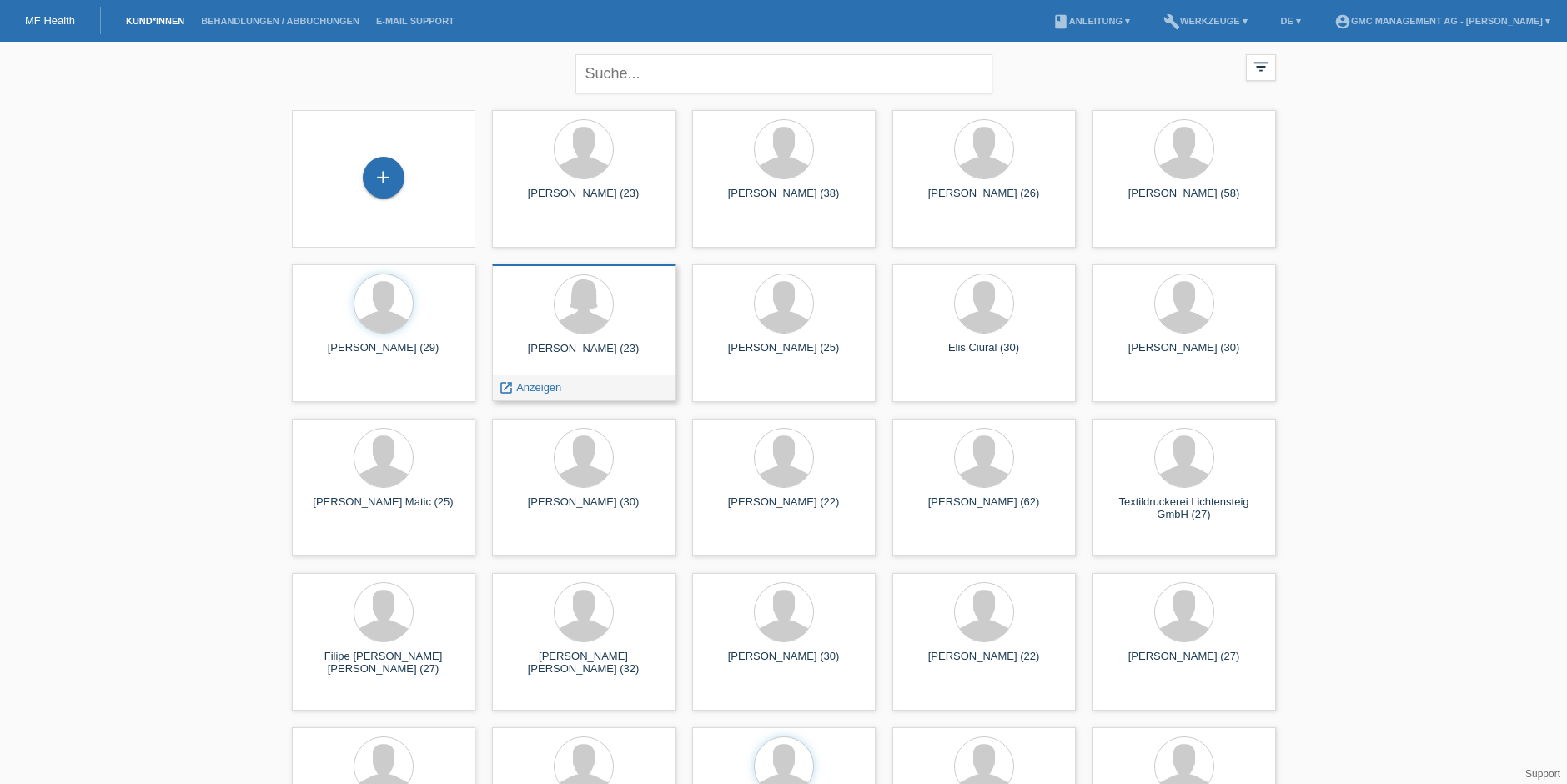
click at [618, 315] on div at bounding box center [584, 305] width 157 height 62
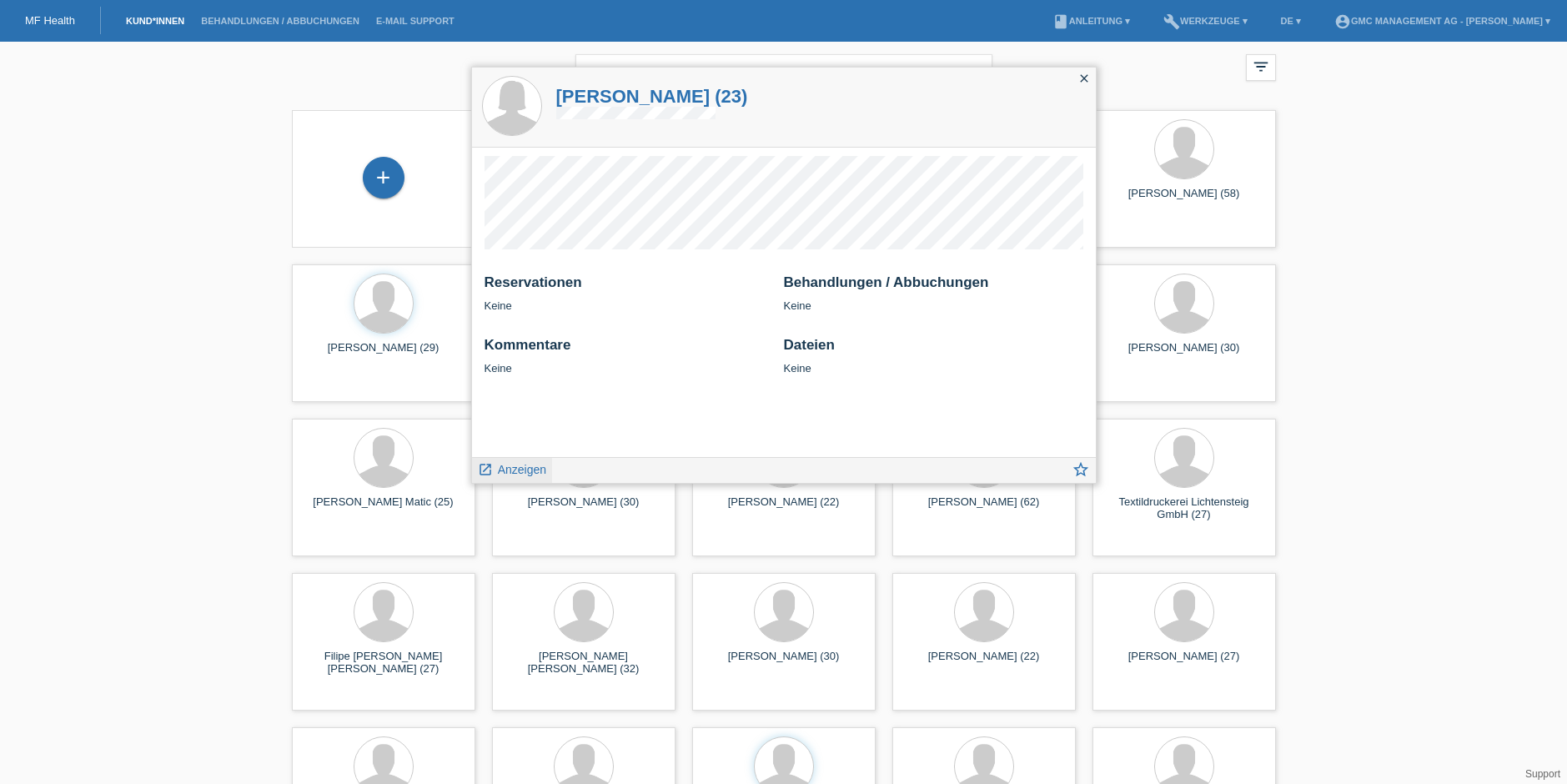
click at [528, 462] on link "launch Anzeigen" at bounding box center [513, 468] width 69 height 21
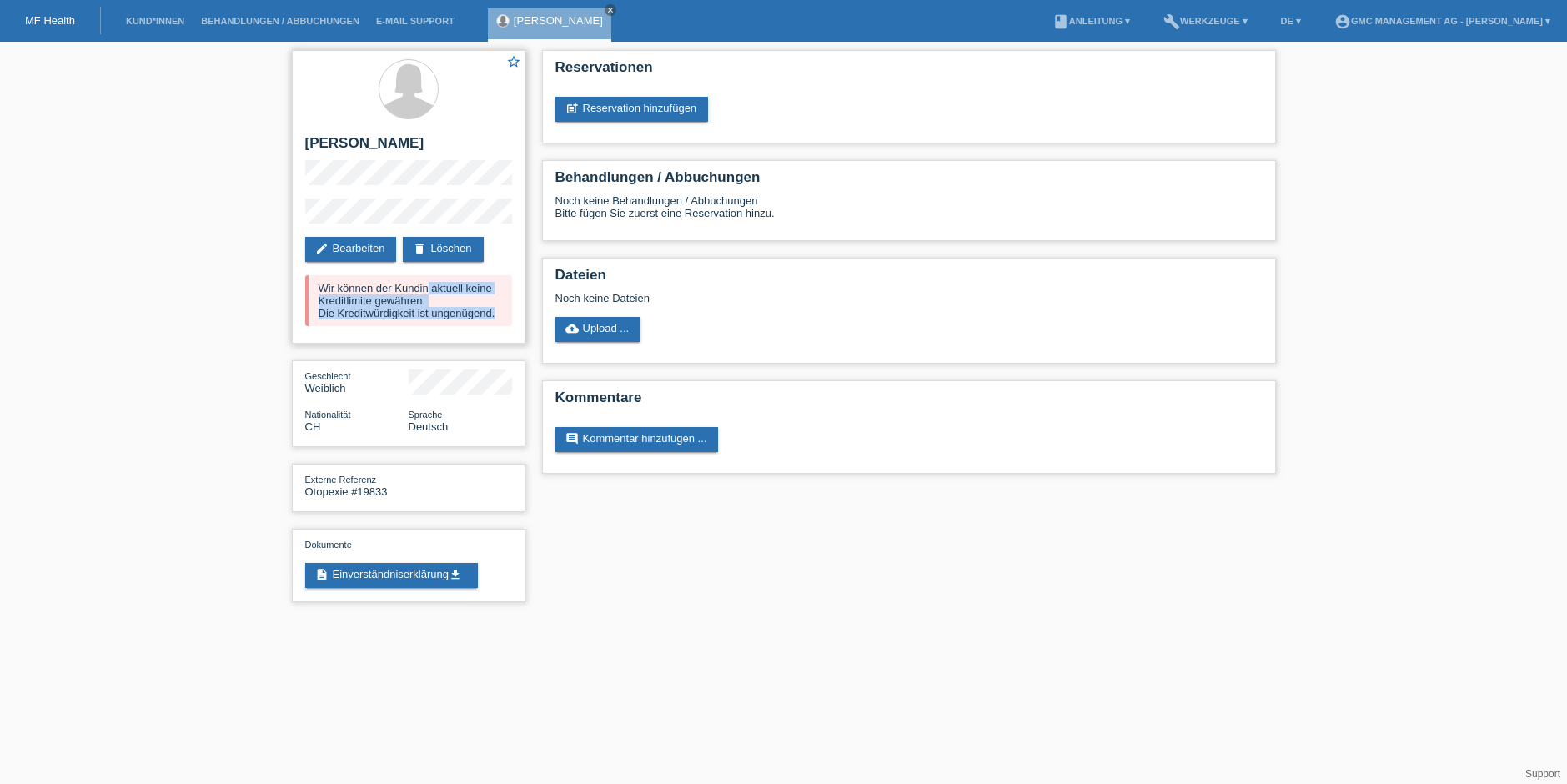
drag, startPoint x: 499, startPoint y: 317, endPoint x: 316, endPoint y: 272, distance: 188.5
click at [316, 272] on div "star_border [PERSON_NAME] edit Bearbeiten delete Löschen Wir können der Kundin …" at bounding box center [409, 196] width 234 height 293
copy div "Wir können der Kundin aktuell keine Kreditlimite gewähren. Die Kreditwürdigkeit…"
click at [606, 9] on icon "close" at bounding box center [610, 10] width 8 height 8
click at [171, 19] on link "Kund*innen" at bounding box center [156, 21] width 75 height 10
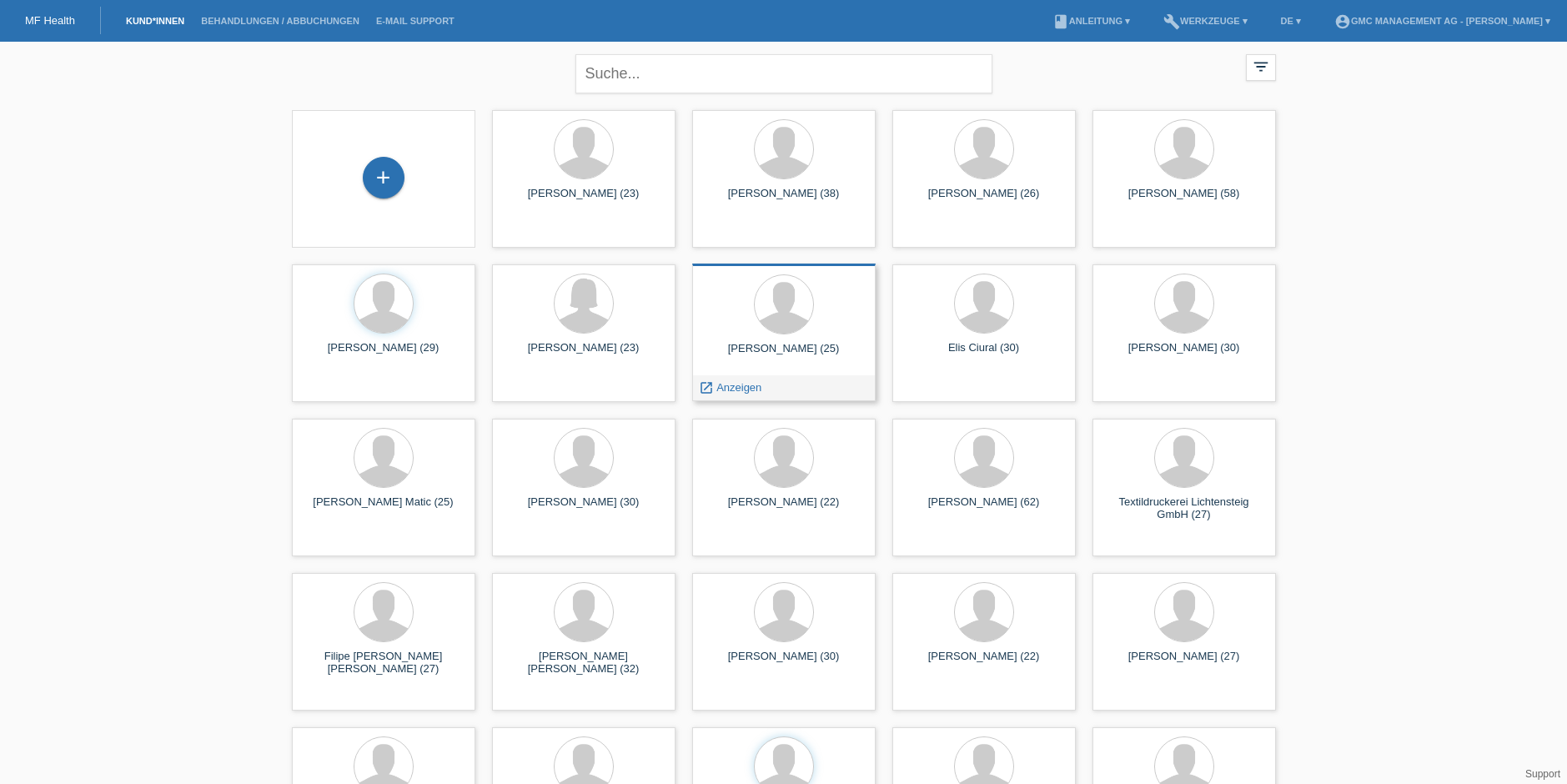
click at [847, 322] on div at bounding box center [784, 305] width 157 height 62
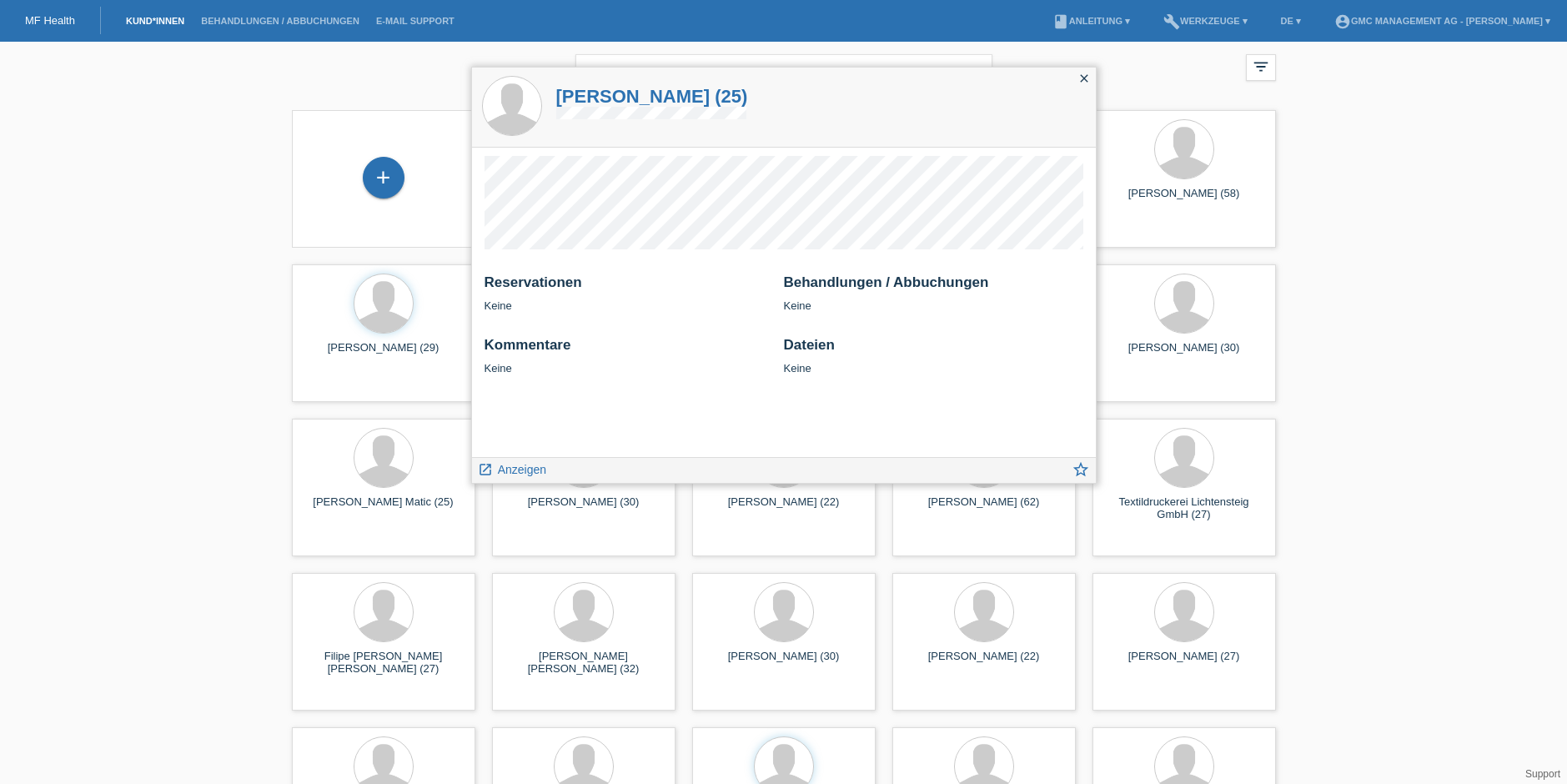
click at [517, 454] on div "Reservationen Keine Behandlungen / Abbuchungen Keine Kommentare Keine Dateien K…" at bounding box center [784, 302] width 624 height 309
click at [507, 470] on span "Anzeigen" at bounding box center [522, 469] width 49 height 13
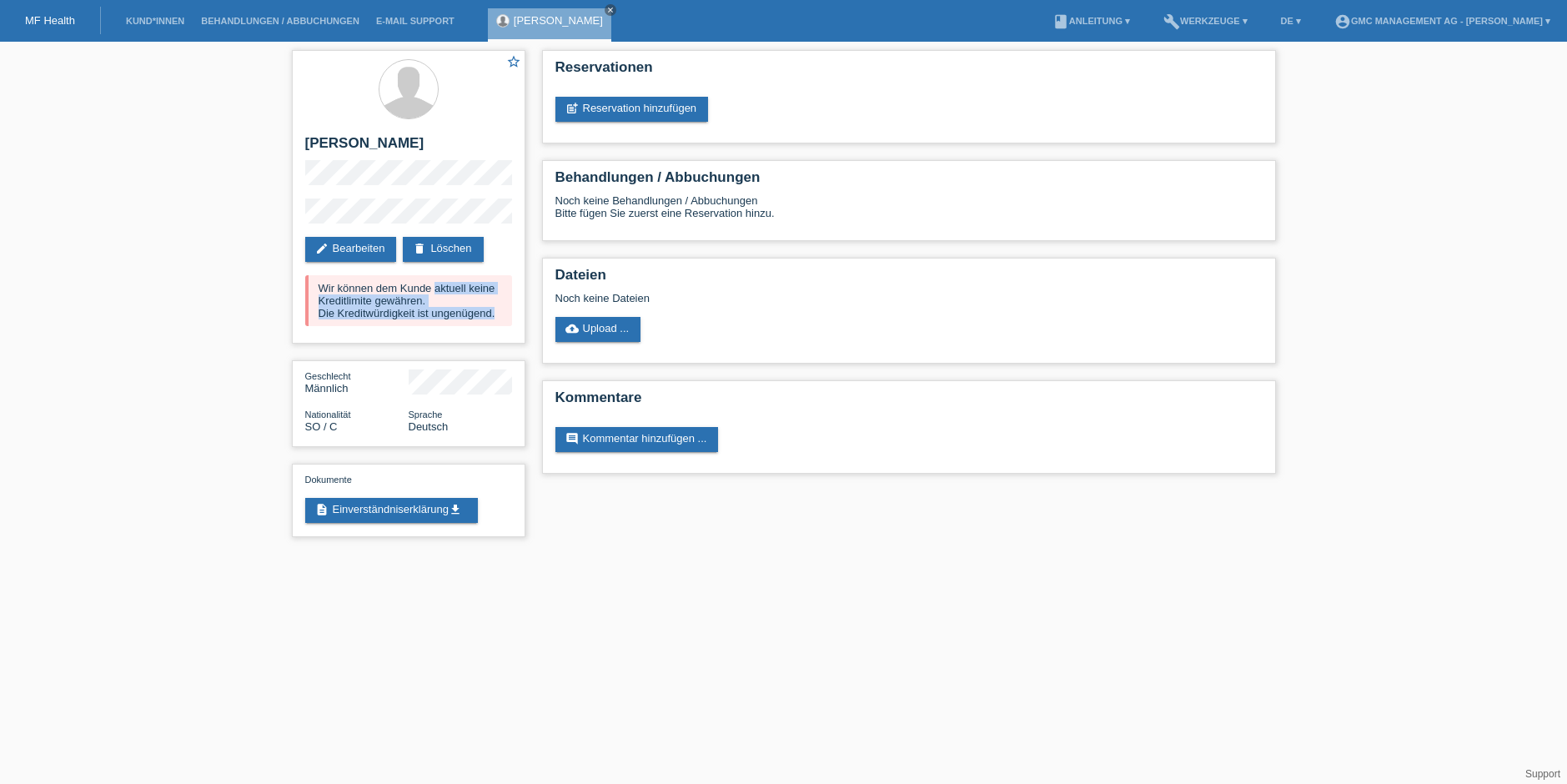
drag, startPoint x: 498, startPoint y: 313, endPoint x: 238, endPoint y: 271, distance: 263.4
click at [238, 271] on div "star_border [PERSON_NAME] edit Bearbeiten delete Löschen Wir können dem Kunde a…" at bounding box center [784, 297] width 1567 height 511
copy div "Wir können dem Kunde aktuell keine Kreditlimite gewähren. Die Kreditwürdigkeit …"
click at [610, 8] on icon "close" at bounding box center [610, 10] width 8 height 8
click at [147, 16] on link "Kund*innen" at bounding box center [156, 21] width 75 height 10
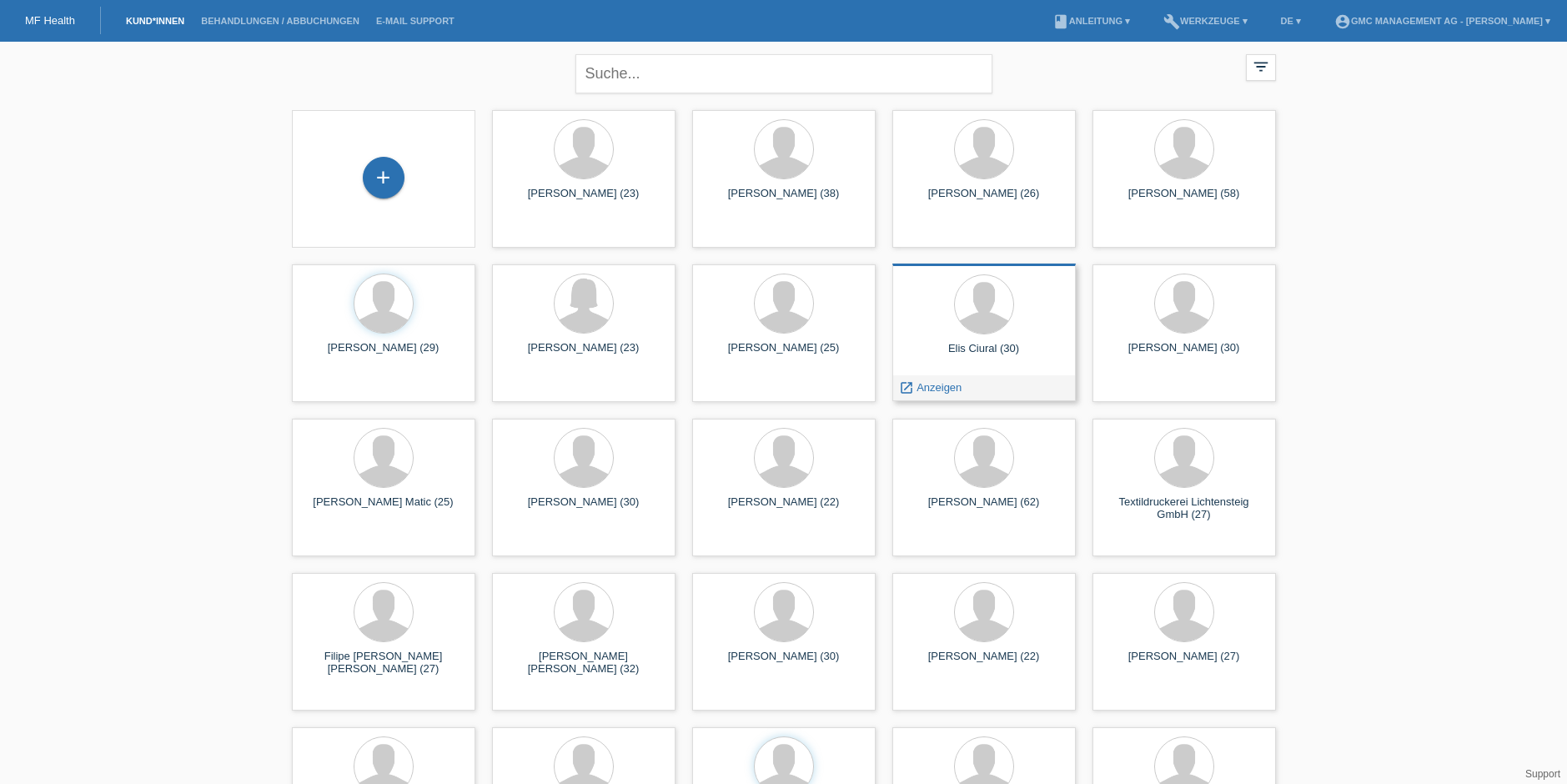
click at [1015, 354] on div "Elis Ciural (30)" at bounding box center [984, 355] width 157 height 27
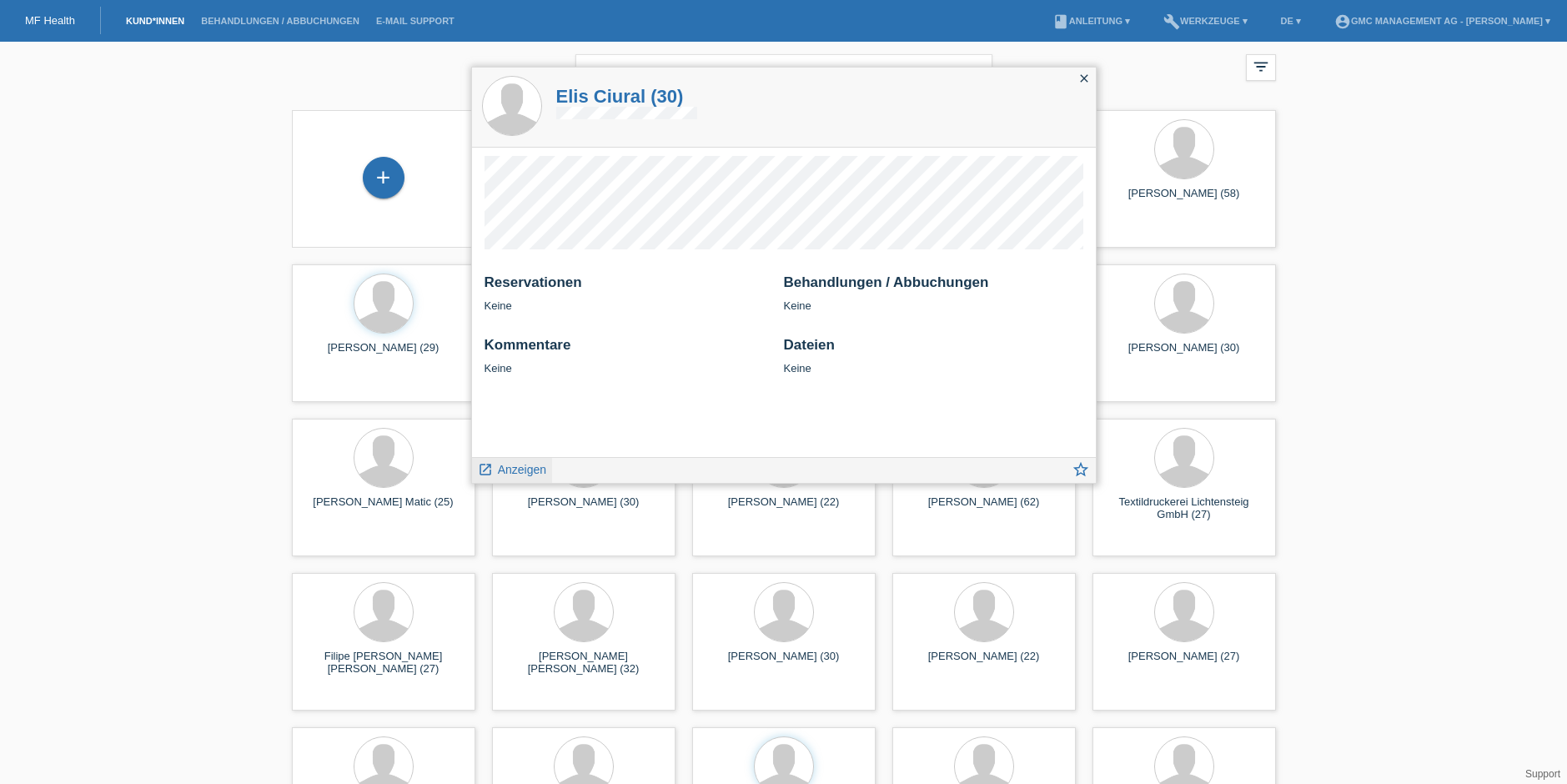
click at [516, 465] on span "Anzeigen" at bounding box center [522, 469] width 49 height 13
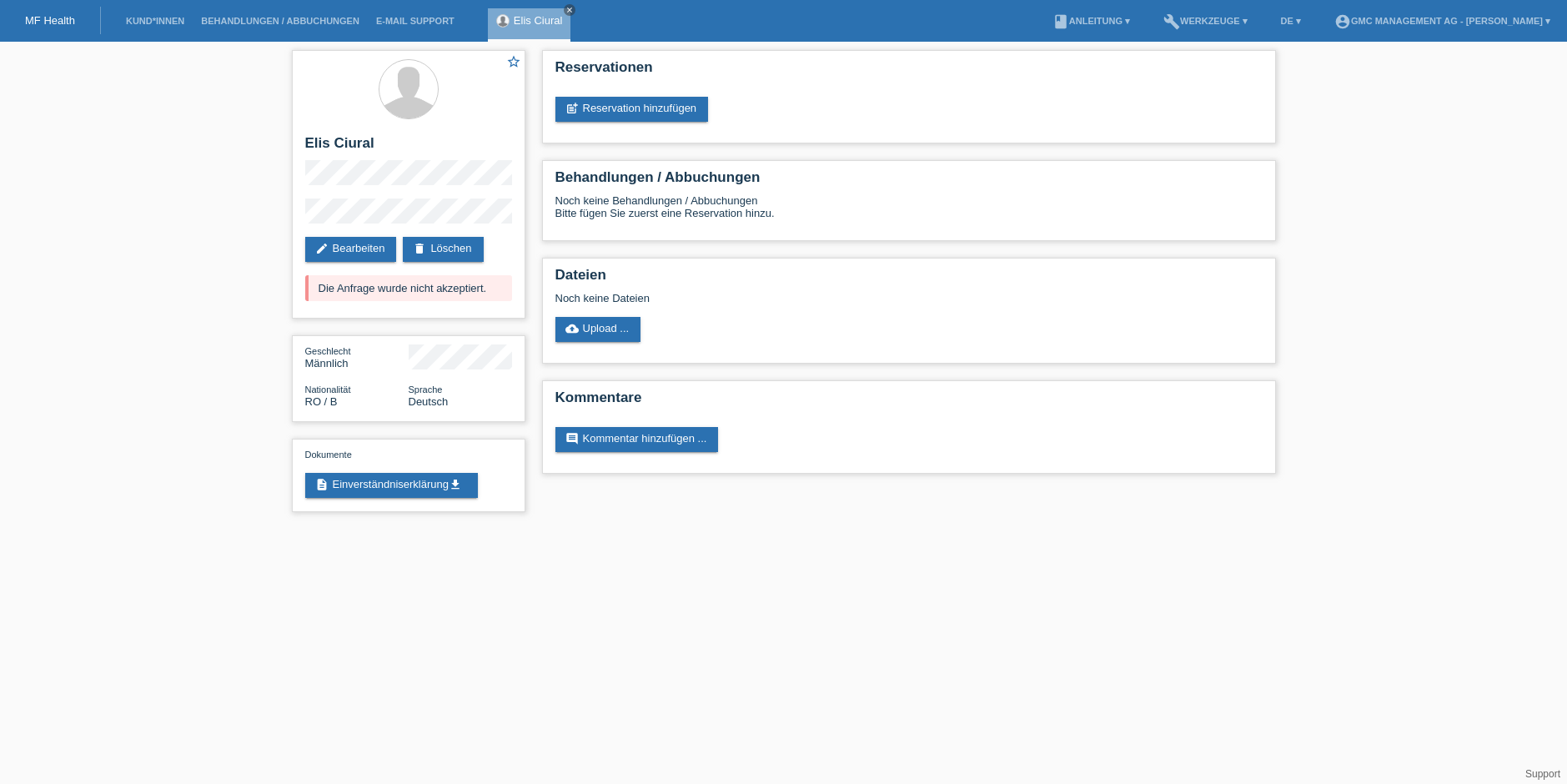
drag, startPoint x: 511, startPoint y: 287, endPoint x: 284, endPoint y: 276, distance: 227.3
click at [284, 276] on div "star_border Elis Ciural edit Bearbeiten delete Löschen Die Anfrage wurde nicht …" at bounding box center [409, 284] width 250 height 487
copy div "Die Anfrage wurde nicht akzeptiert."
click at [622, 108] on link "post_add Reservation hinzufügen" at bounding box center [632, 109] width 154 height 25
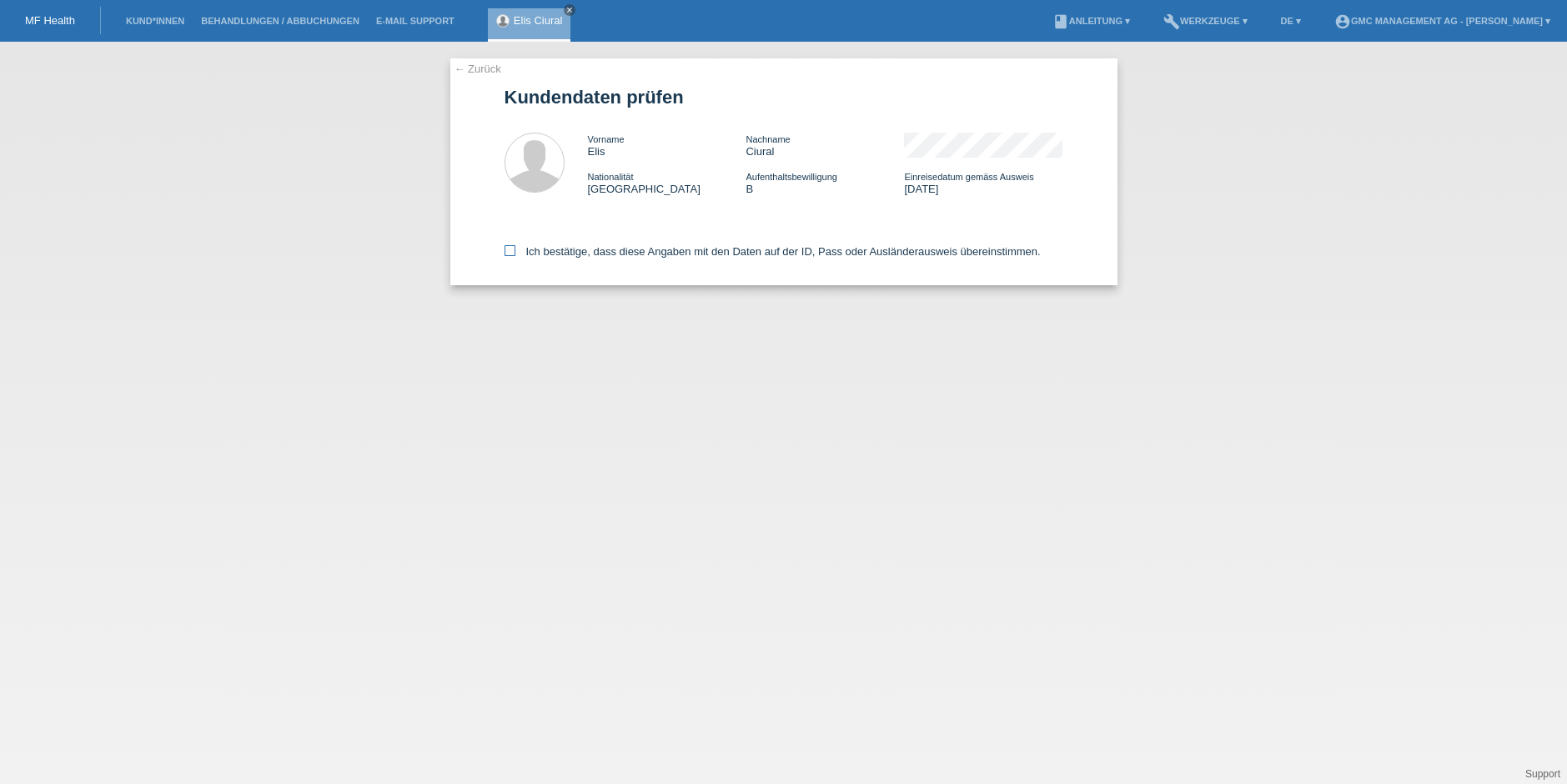
click at [508, 249] on icon at bounding box center [510, 250] width 11 height 11
click at [508, 249] on input "Ich bestätige, dass diese Angaben mit den Daten auf der ID, Pass oder Ausländer…" at bounding box center [510, 250] width 11 height 11
checkbox input "true"
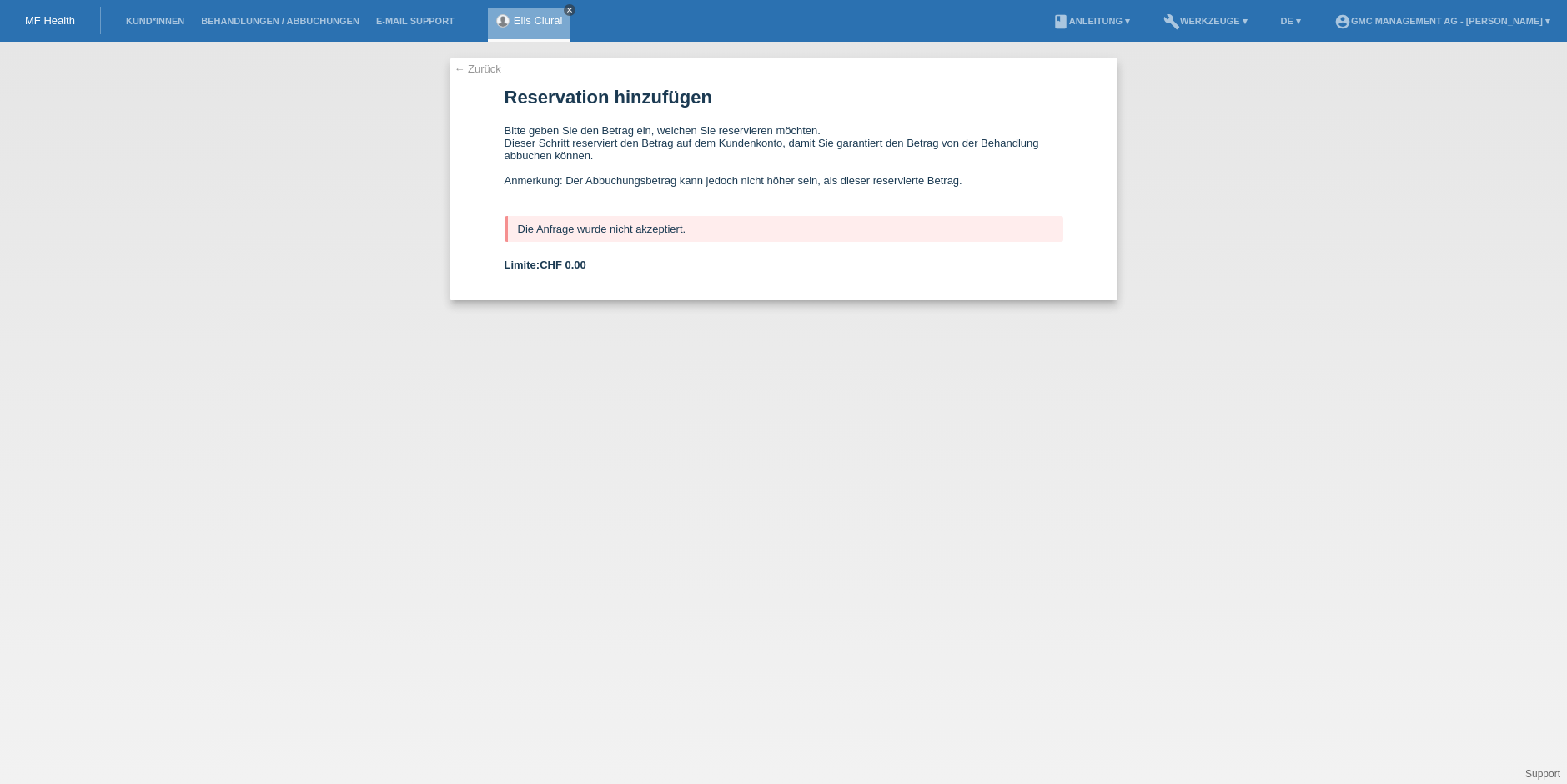
click at [567, 12] on icon "close" at bounding box center [569, 10] width 8 height 8
click at [154, 20] on link "Kund*innen" at bounding box center [156, 21] width 75 height 10
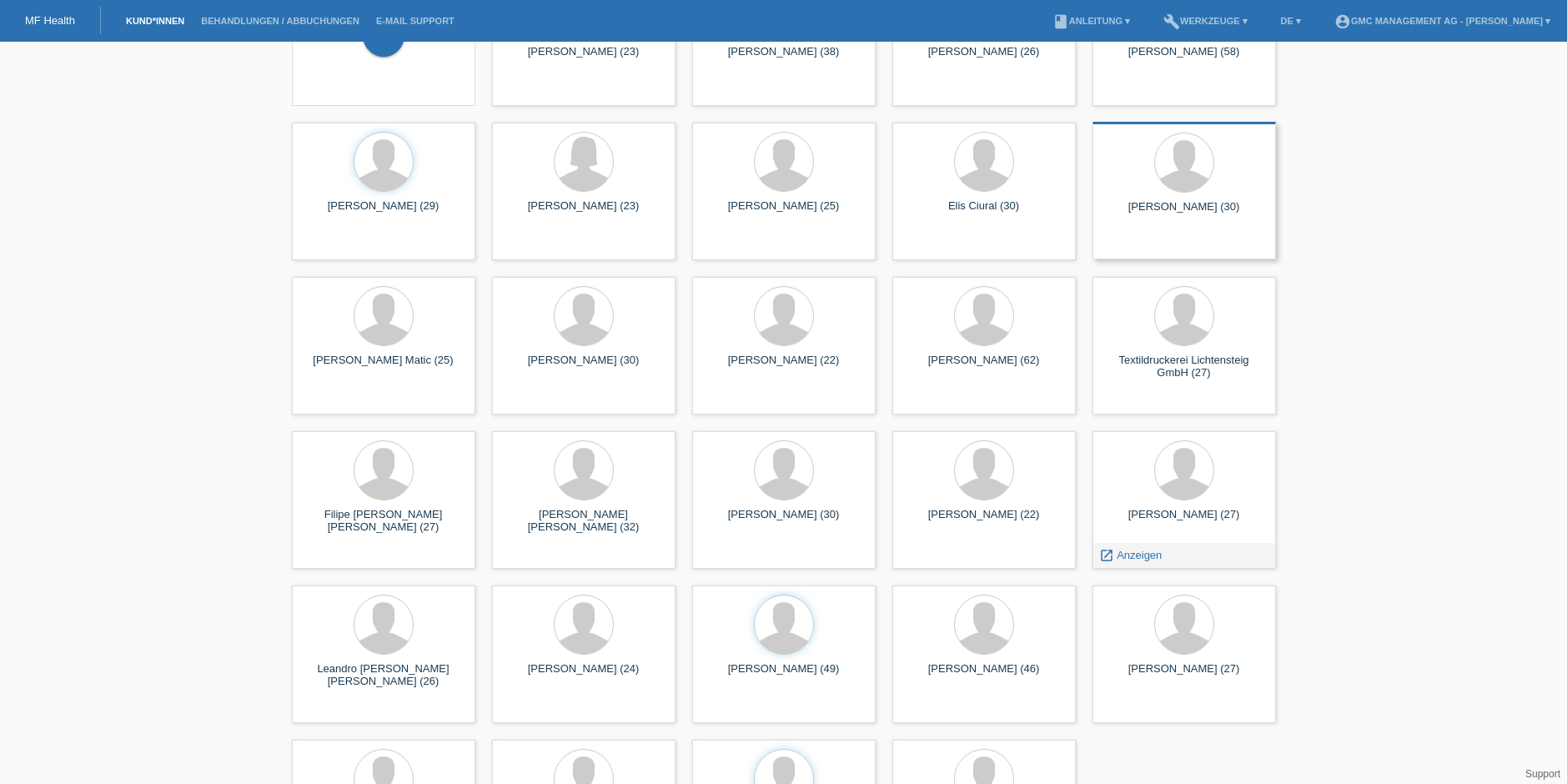
scroll to position [84, 0]
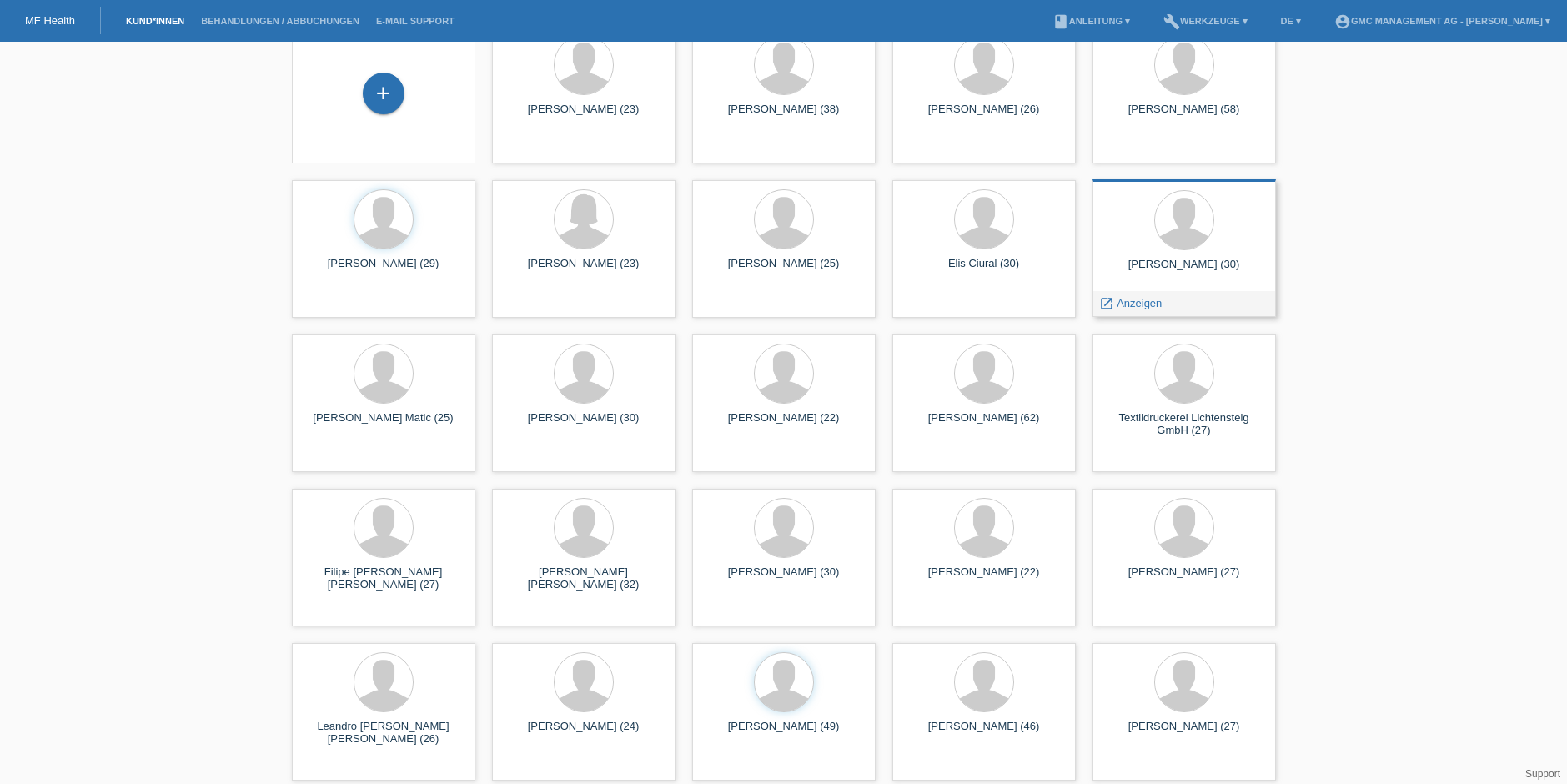
click at [1193, 264] on div "Paris Ciurar (30)" at bounding box center [1184, 271] width 157 height 27
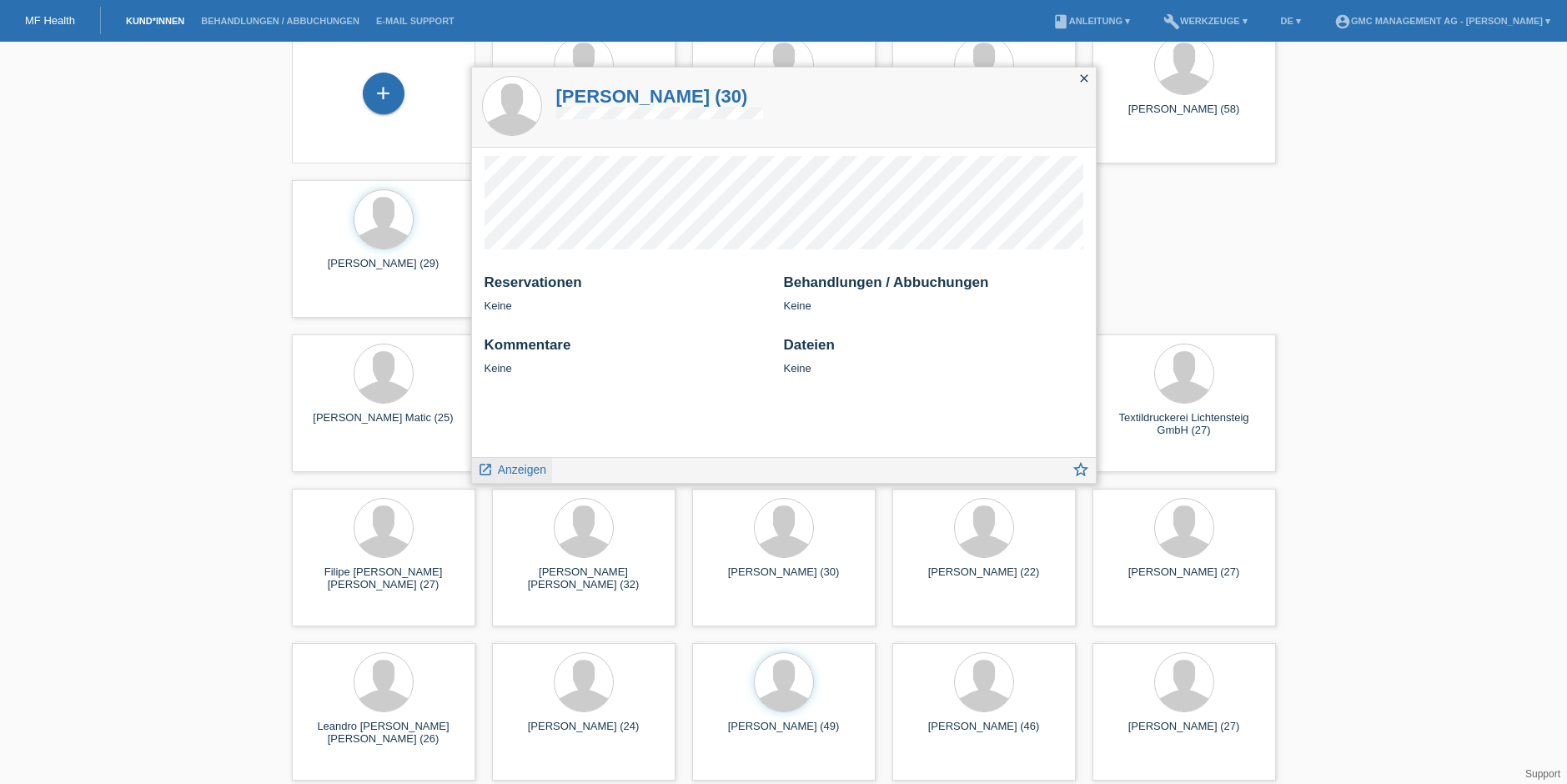
click at [503, 463] on span "Anzeigen" at bounding box center [522, 469] width 49 height 13
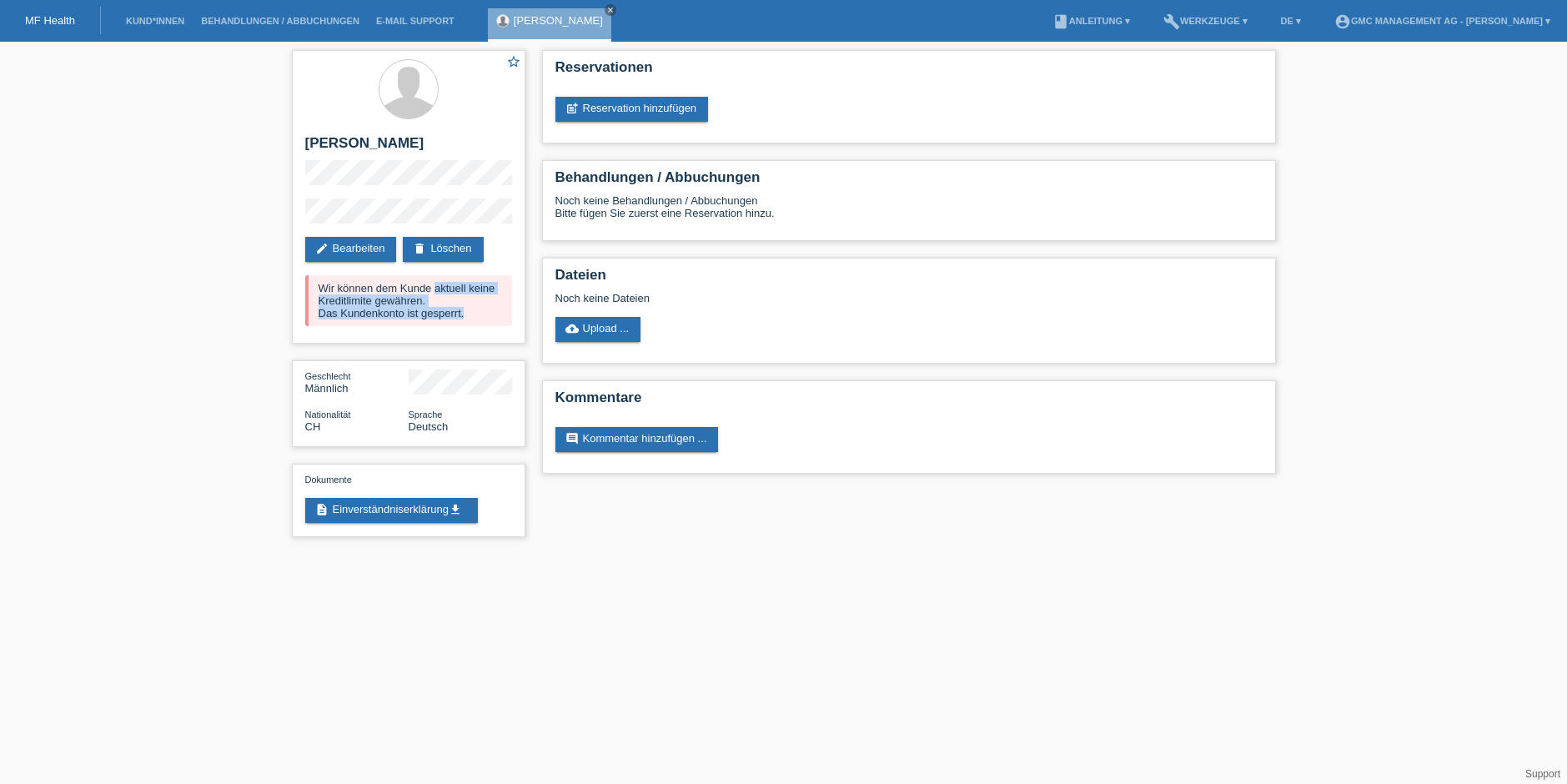
drag, startPoint x: 484, startPoint y: 313, endPoint x: 271, endPoint y: 285, distance: 214.8
click at [271, 285] on div "star_border [PERSON_NAME] edit Bearbeiten delete Löschen Wir können dem Kunde a…" at bounding box center [784, 297] width 1567 height 511
copy div "Wir können dem Kunde aktuell keine Kreditlimite gewähren. Das Kundenkonto ist g…"
click at [606, 11] on icon "close" at bounding box center [610, 10] width 8 height 8
click at [160, 13] on li "Kund*innen" at bounding box center [156, 21] width 75 height 43
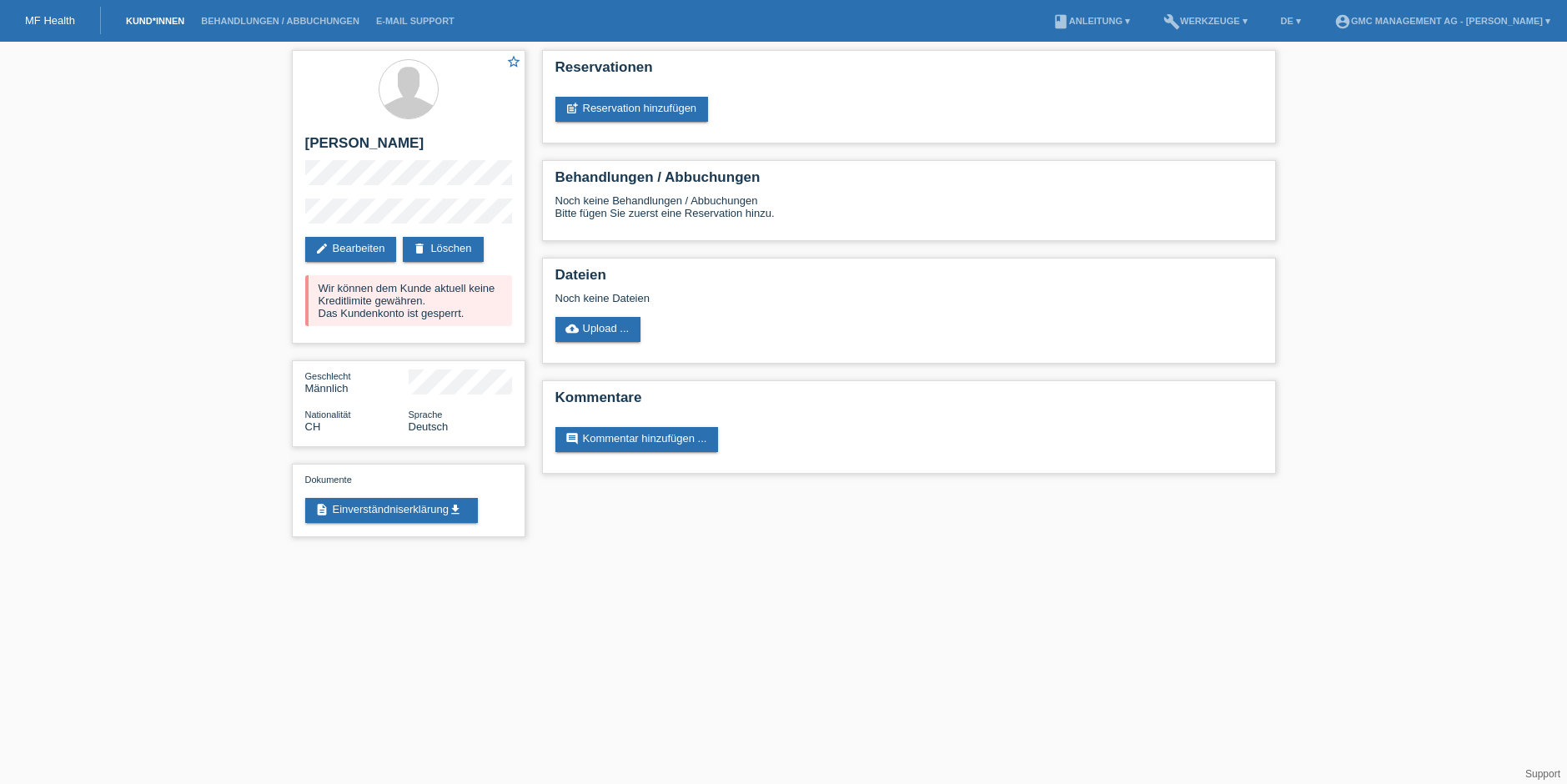
click at [165, 16] on link "Kund*innen" at bounding box center [156, 21] width 75 height 10
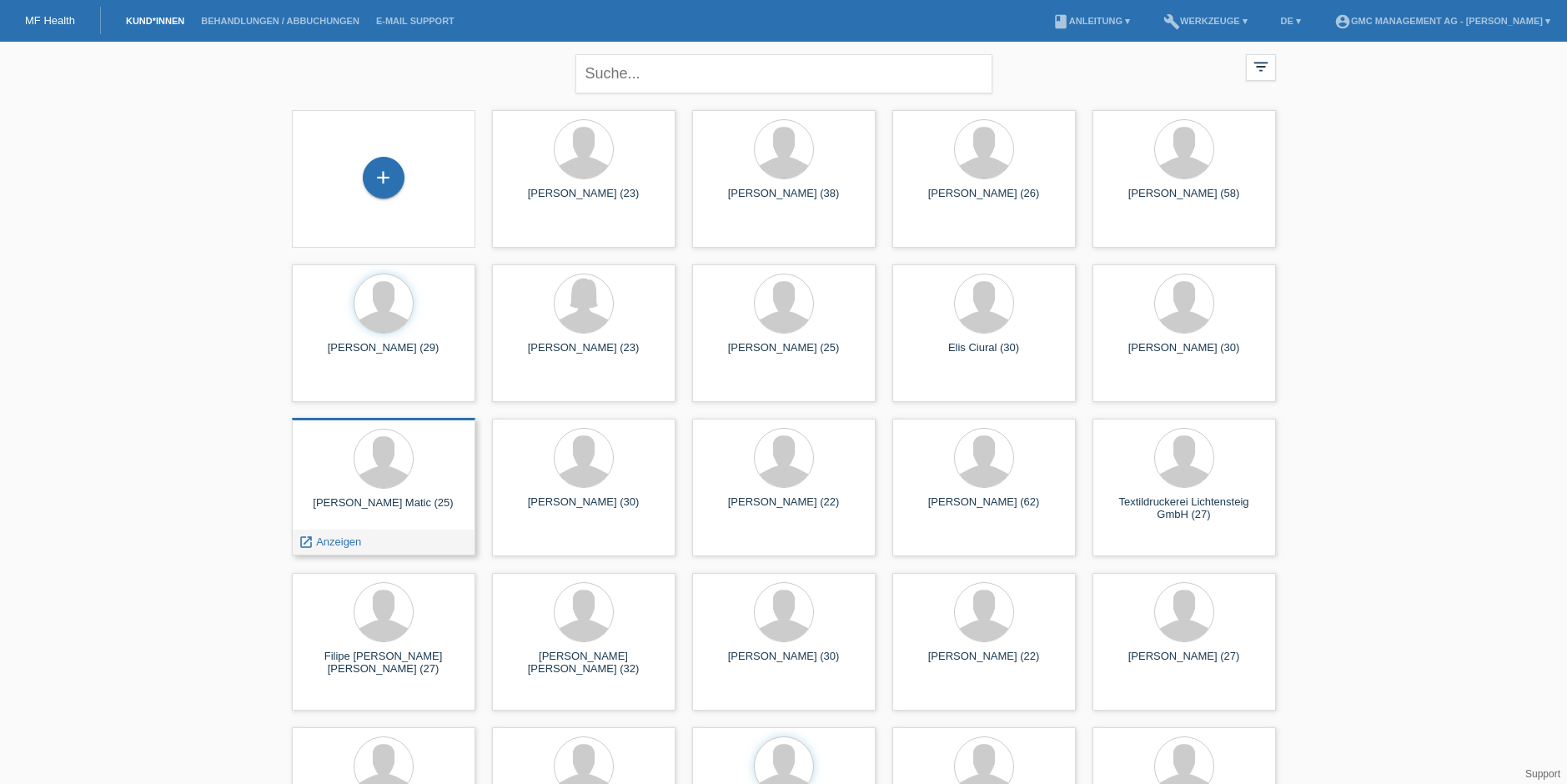
click at [343, 476] on div at bounding box center [384, 459] width 157 height 62
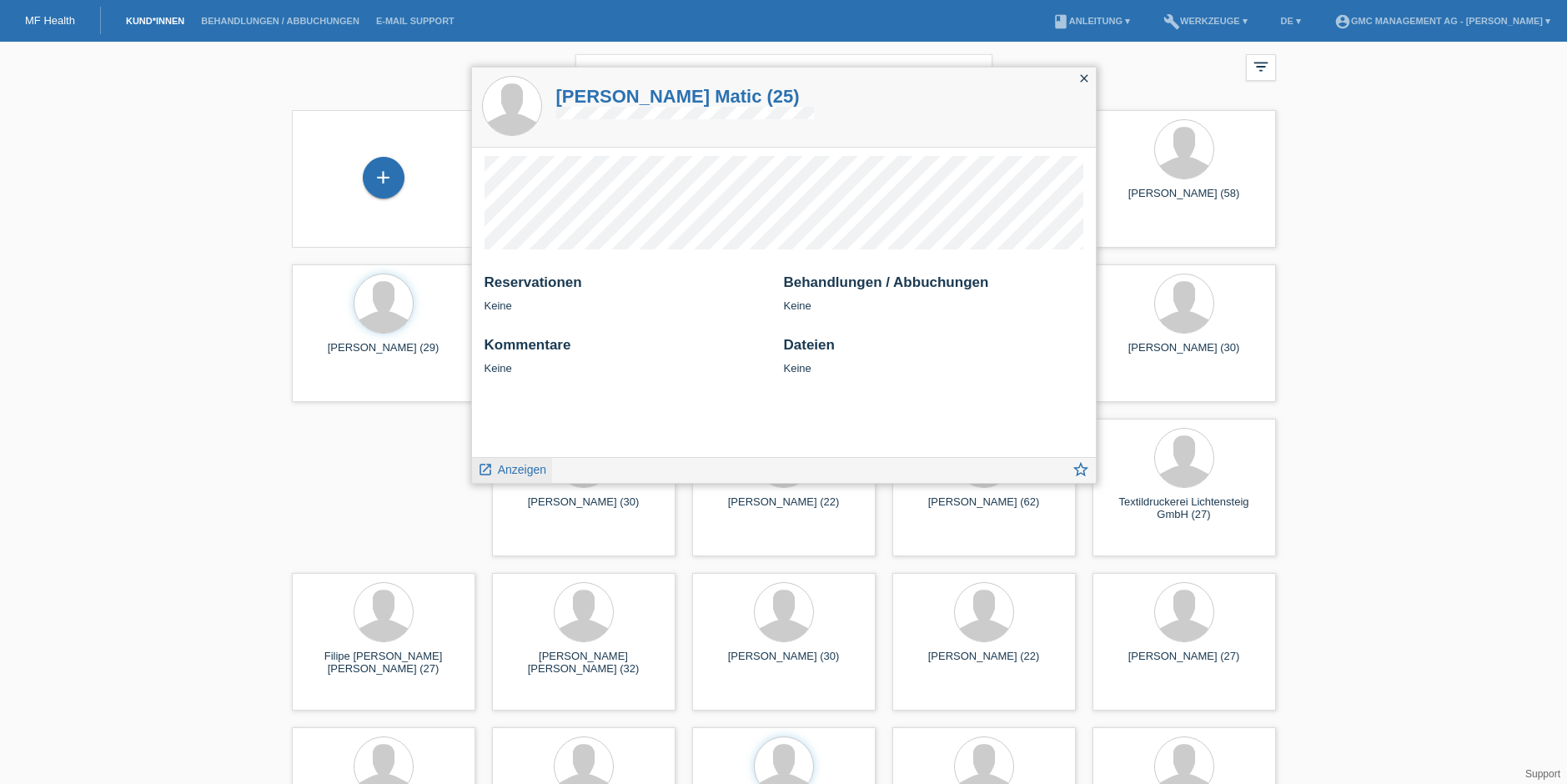
click at [498, 469] on span "Anzeigen" at bounding box center [522, 469] width 49 height 13
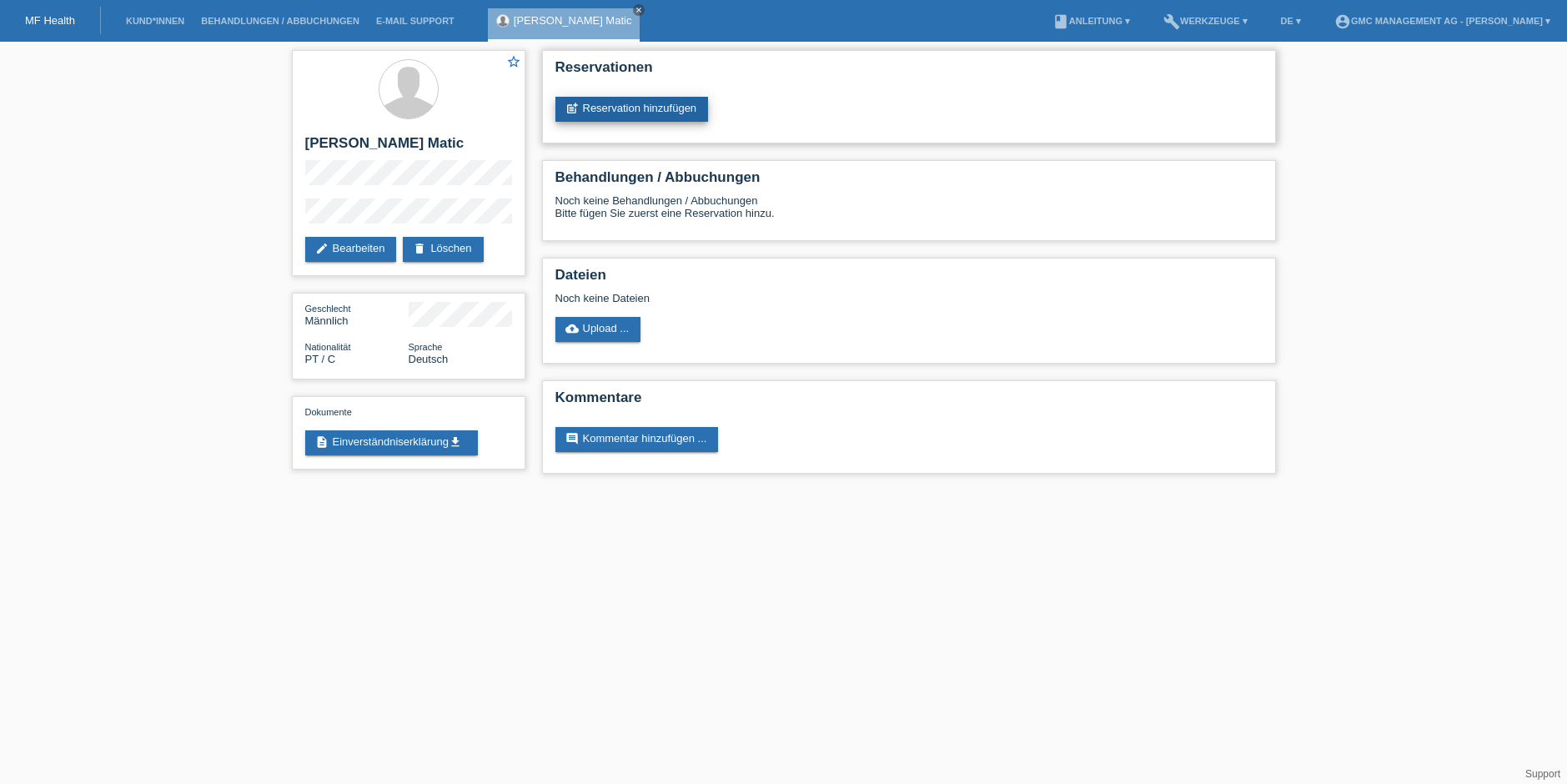
click at [643, 107] on link "post_add Reservation hinzufügen" at bounding box center [632, 109] width 154 height 25
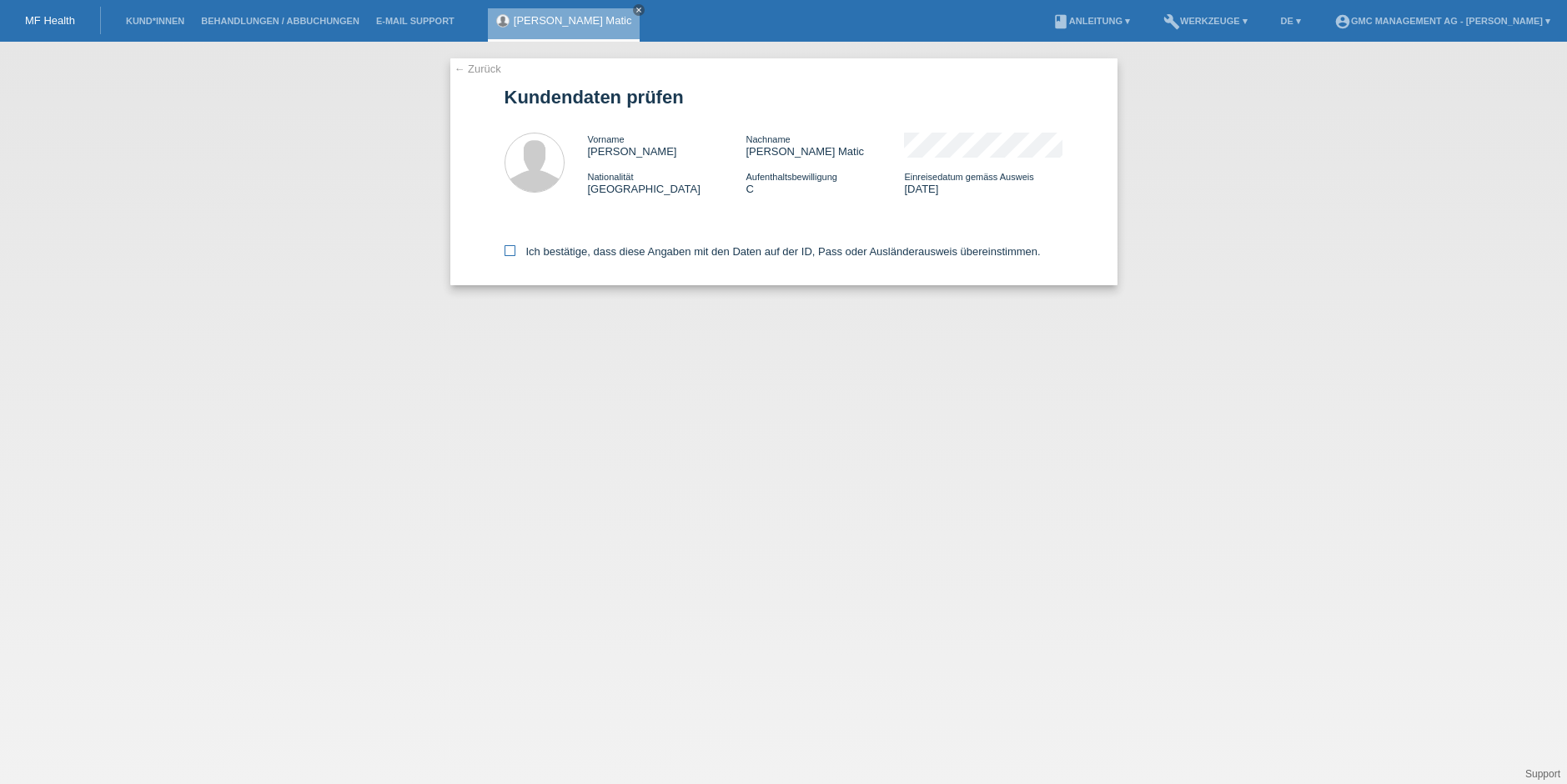
click at [512, 249] on icon at bounding box center [510, 250] width 11 height 11
click at [512, 249] on input "Ich bestätige, dass diese Angaben mit den Daten auf der ID, Pass oder Ausländer…" at bounding box center [510, 250] width 11 height 11
checkbox input "true"
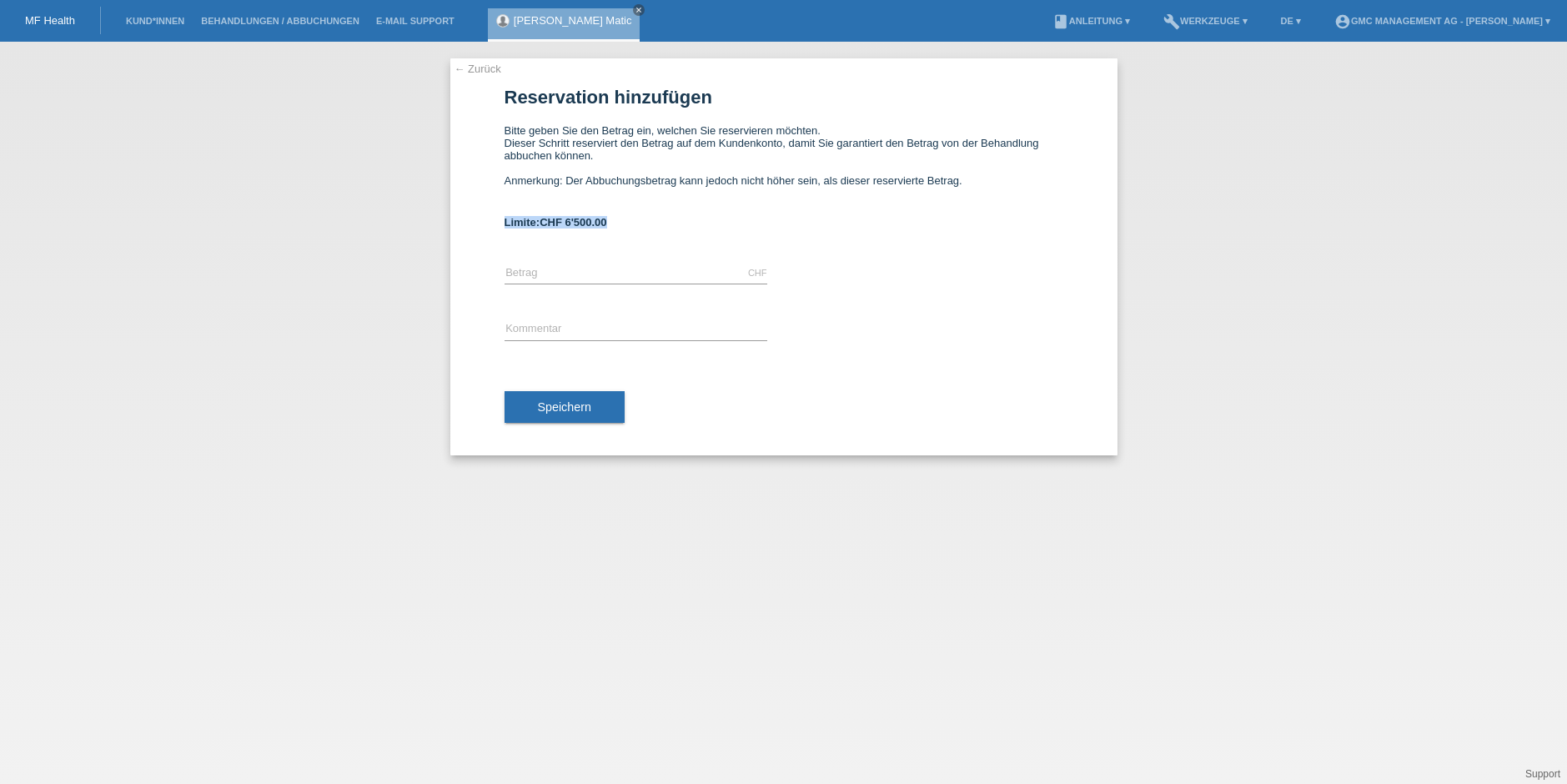
drag, startPoint x: 624, startPoint y: 223, endPoint x: 495, endPoint y: 214, distance: 129.3
click at [495, 214] on div "← Zurück Reservation hinzufügen Bitte geben Sie den Betrag ein, welchen Sie res…" at bounding box center [784, 257] width 667 height 396
copy b "Limite: CHF 6'500.00"
click at [643, 10] on icon "close" at bounding box center [639, 10] width 8 height 8
click at [183, 21] on link "Kund*innen" at bounding box center [156, 21] width 75 height 10
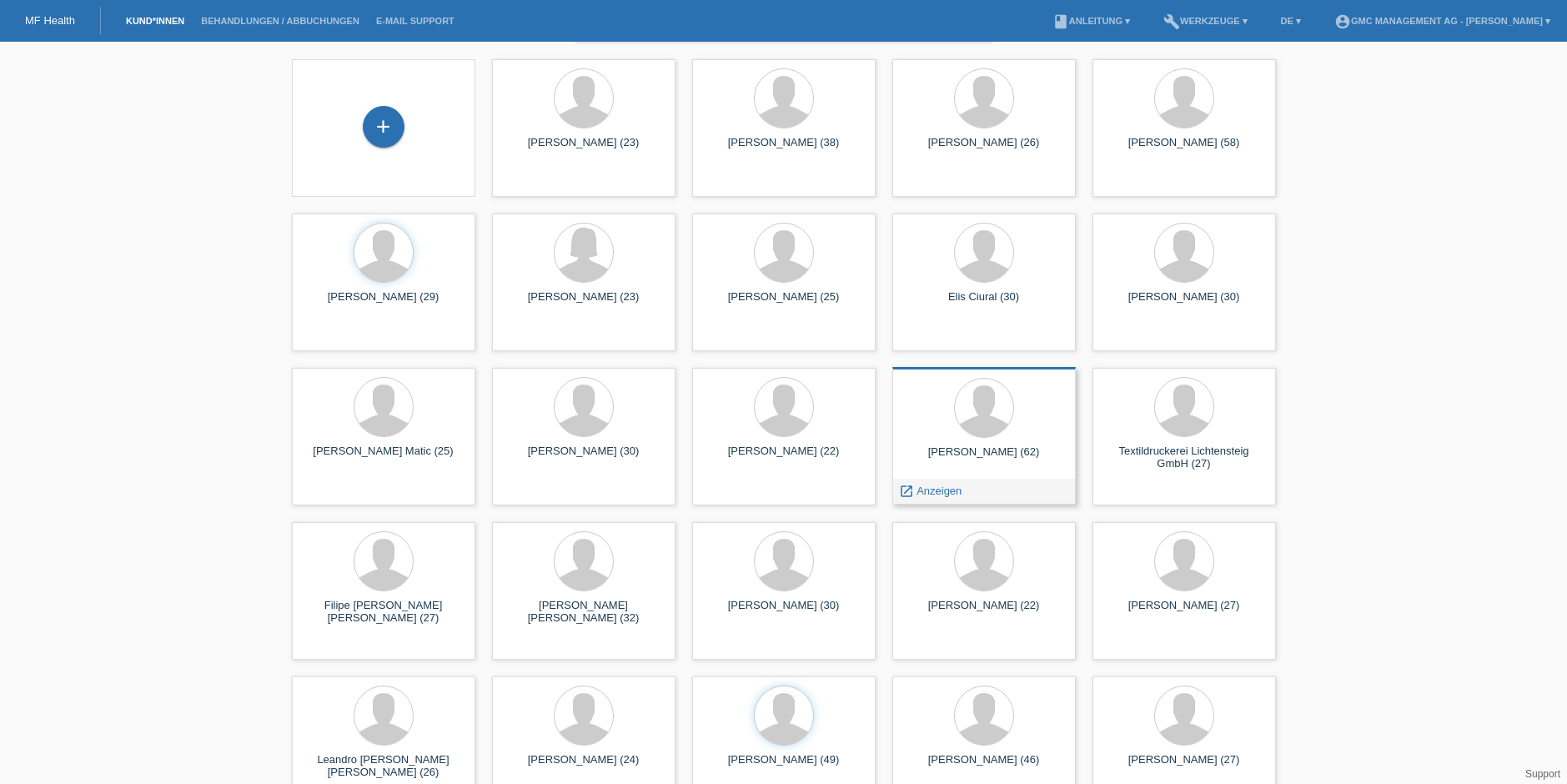
scroll to position [55, 0]
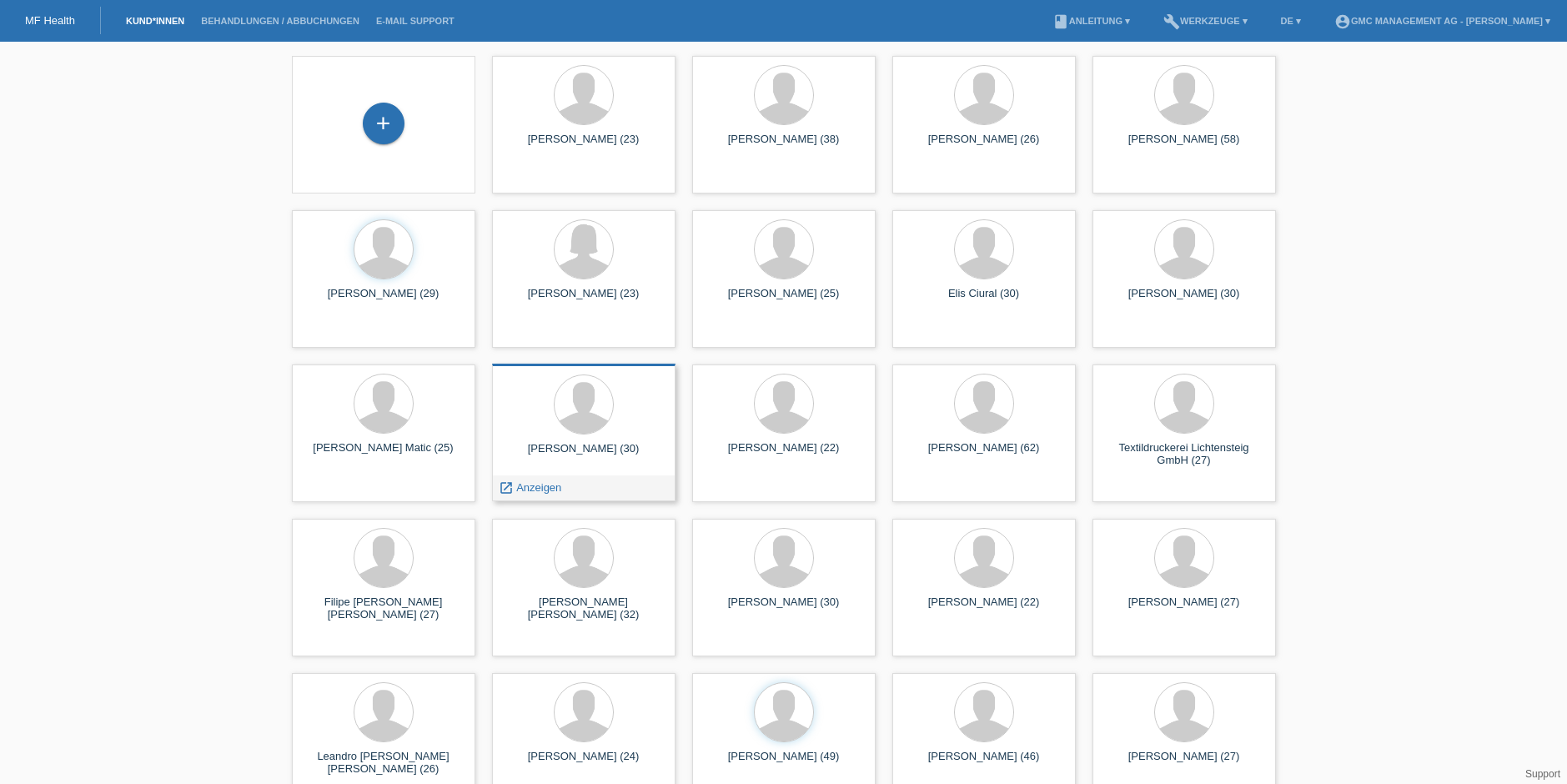
click at [598, 451] on div "Isa Fejza (30)" at bounding box center [584, 455] width 157 height 27
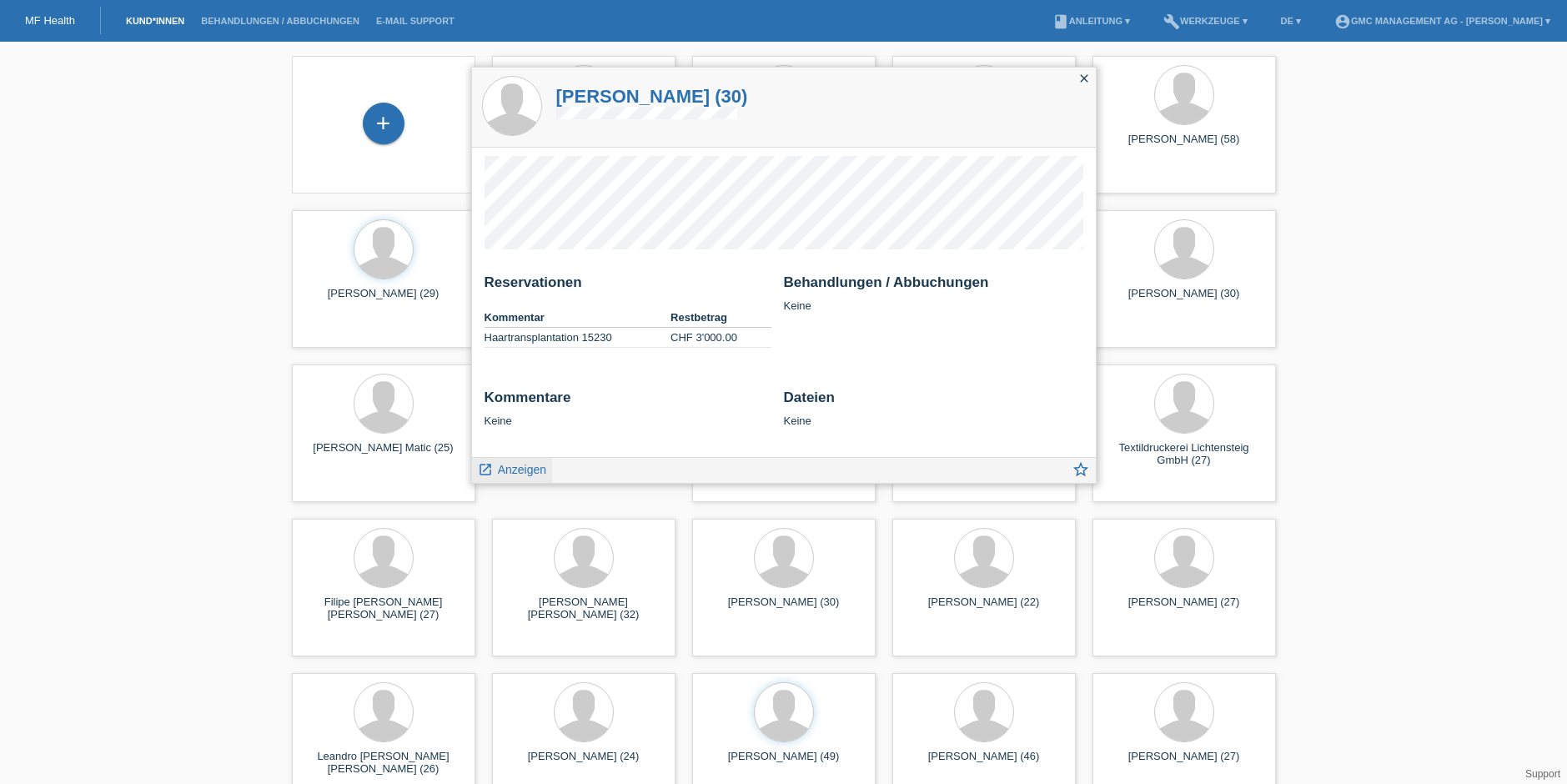
click at [518, 473] on span "Anzeigen" at bounding box center [522, 469] width 49 height 13
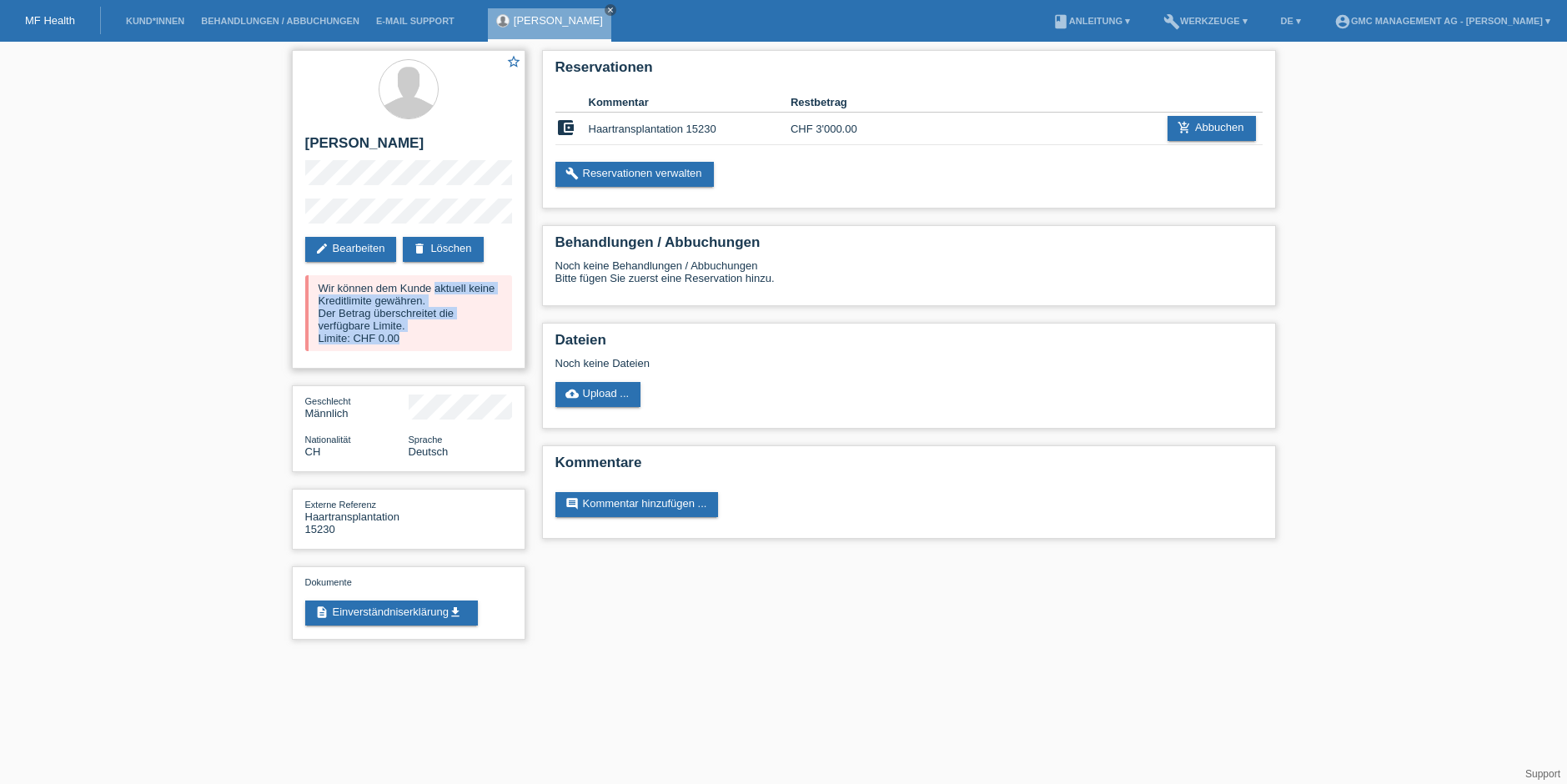
drag, startPoint x: 418, startPoint y: 337, endPoint x: 295, endPoint y: 287, distance: 132.8
click at [295, 287] on div "star_border Isa Fejza edit Bearbeiten delete Löschen Wir können dem Kunde aktue…" at bounding box center [409, 208] width 234 height 318
copy div "Wir können dem Kunde aktuell keine Kreditlimite gewähren. Der Betrag überschrei…"
click at [606, 8] on icon "close" at bounding box center [610, 10] width 8 height 8
